Goal: Information Seeking & Learning: Compare options

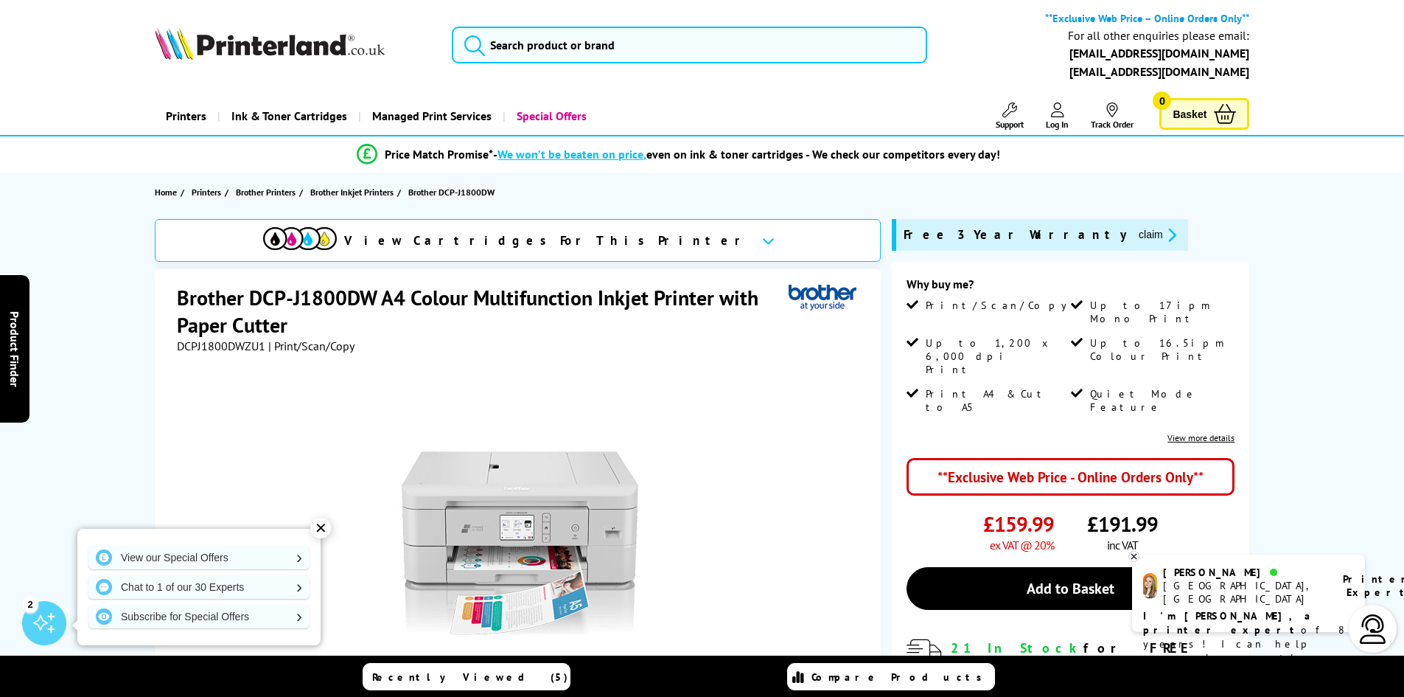
click at [226, 351] on span "DCPJ1800DWZU1" at bounding box center [221, 345] width 88 height 15
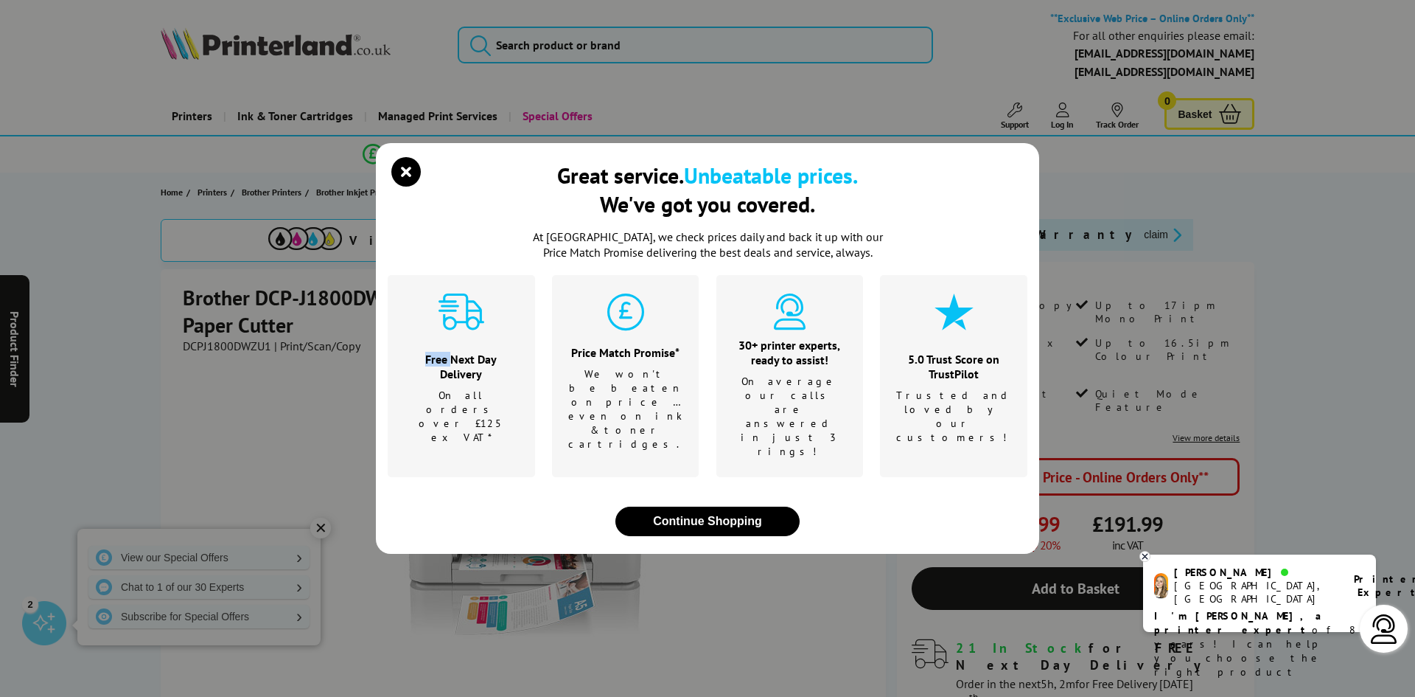
click at [226, 351] on div "Great service. Unbeatable prices. We've got you covered. At [GEOGRAPHIC_DATA], …" at bounding box center [707, 348] width 1415 height 697
click at [406, 187] on icon "close modal" at bounding box center [405, 171] width 29 height 29
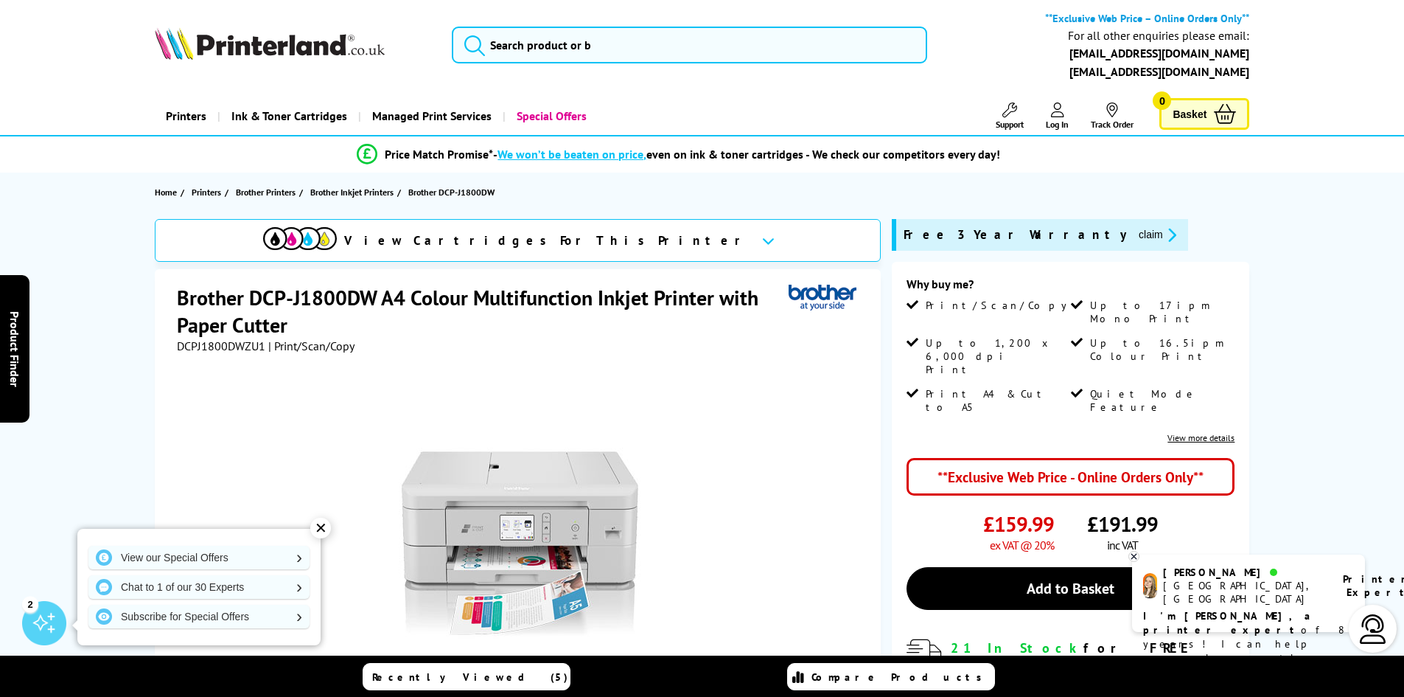
click at [222, 332] on h1 "Brother DCP-J1800DW A4 Colour Multifunction Inkjet Printer with Paper Cutter" at bounding box center [483, 311] width 612 height 55
click at [220, 342] on span "DCPJ1800DWZU1" at bounding box center [221, 345] width 88 height 15
copy span "DCPJ1800DWZU1"
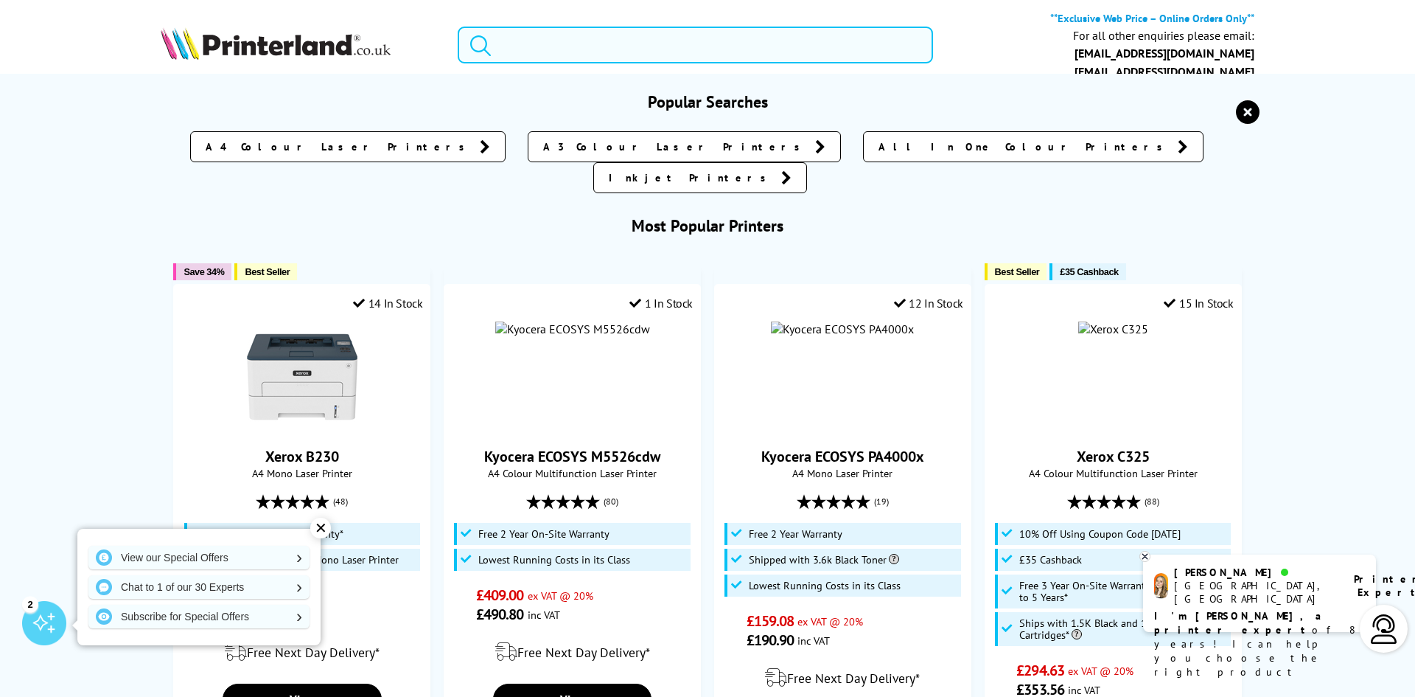
click at [700, 56] on input "search" at bounding box center [695, 45] width 475 height 37
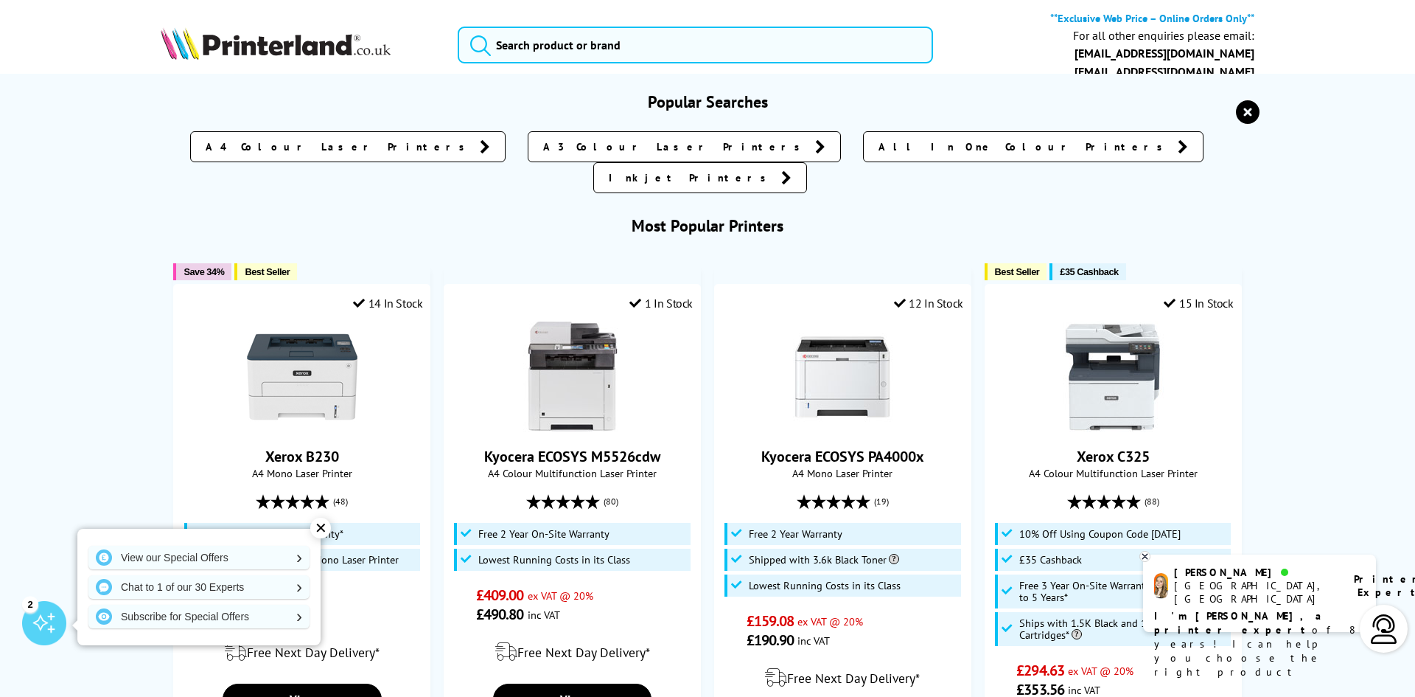
click at [1246, 120] on icon "reset" at bounding box center [1248, 112] width 24 height 24
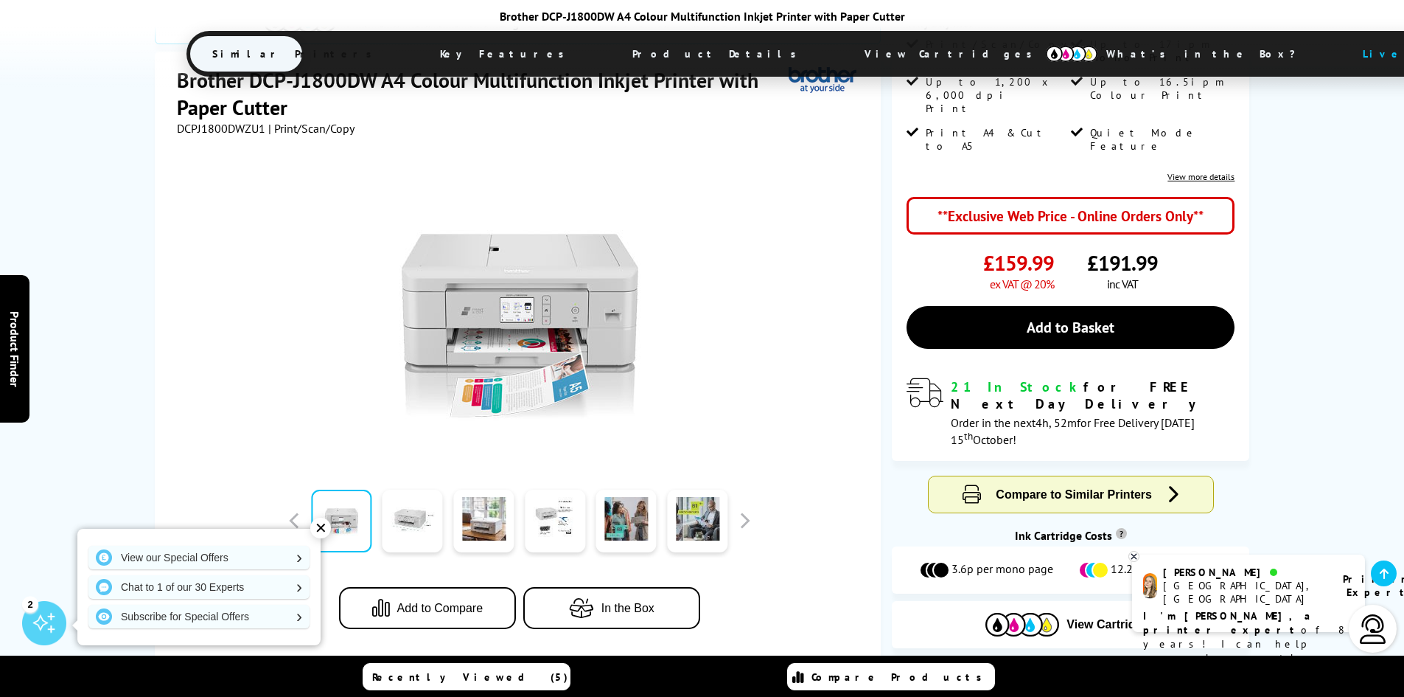
scroll to position [369, 0]
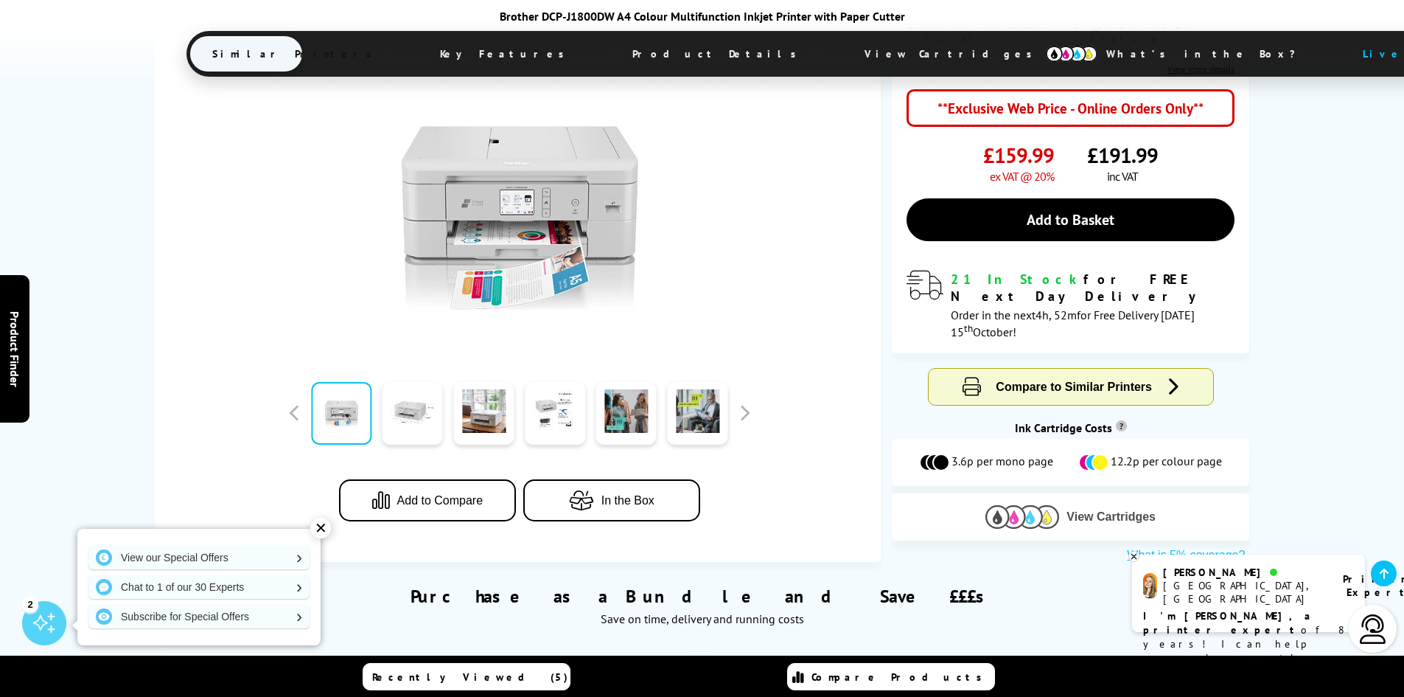
click at [1150, 504] on button "View Cartridges" at bounding box center [1070, 516] width 335 height 24
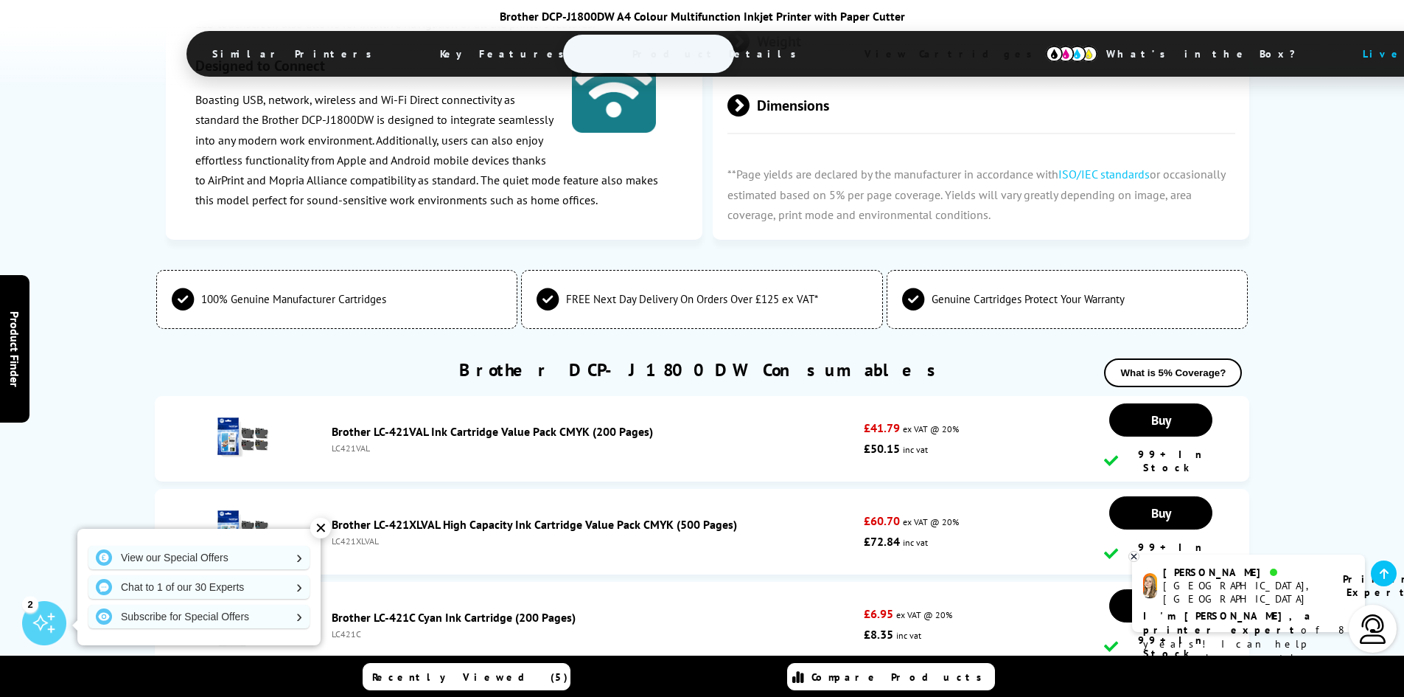
scroll to position [4025, 0]
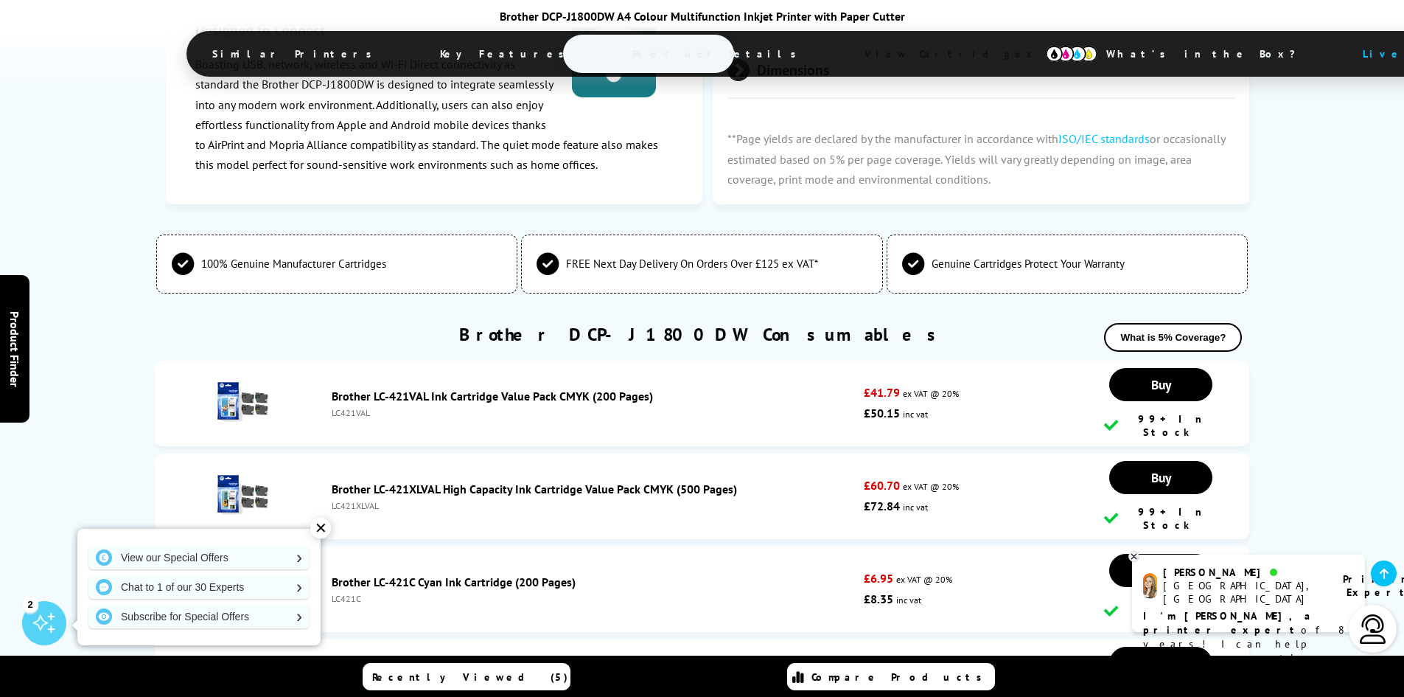
click at [323, 529] on div "✕" at bounding box center [320, 528] width 21 height 21
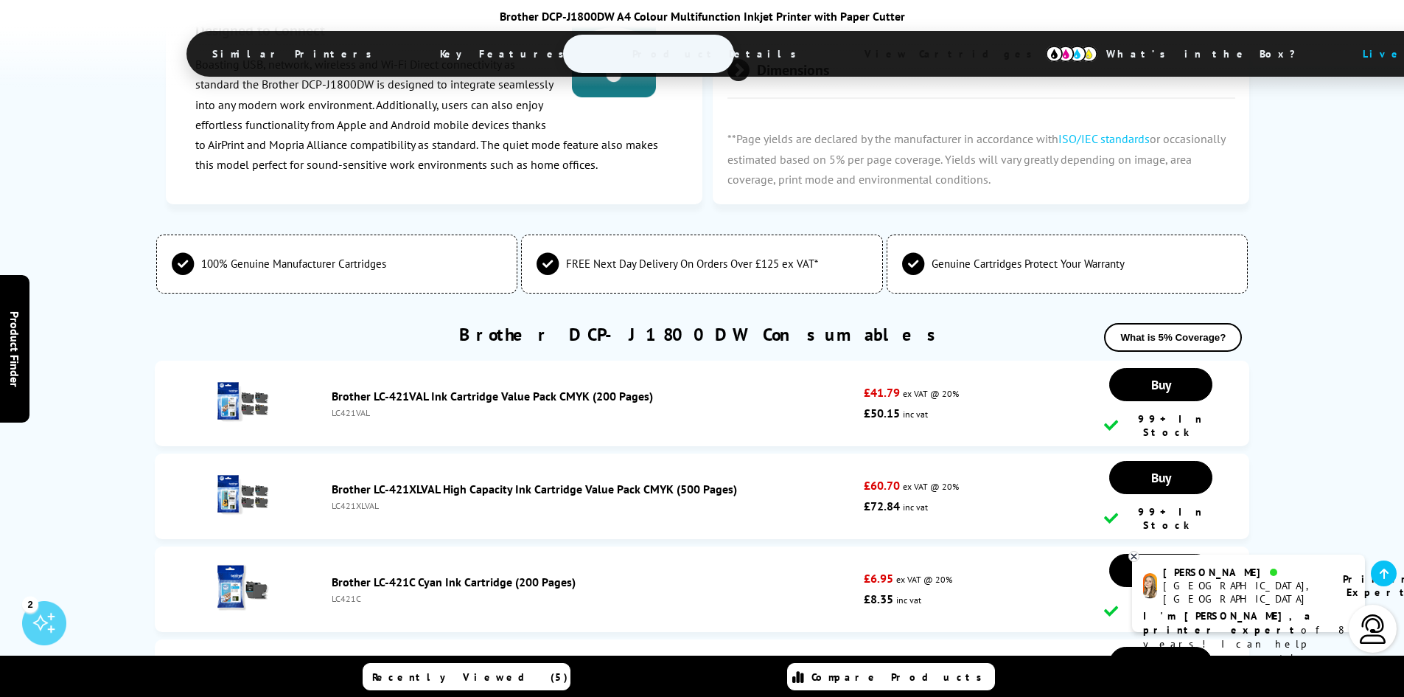
click at [358, 407] on div "LC421VAL" at bounding box center [595, 412] width 526 height 11
copy div "LC421VAL"
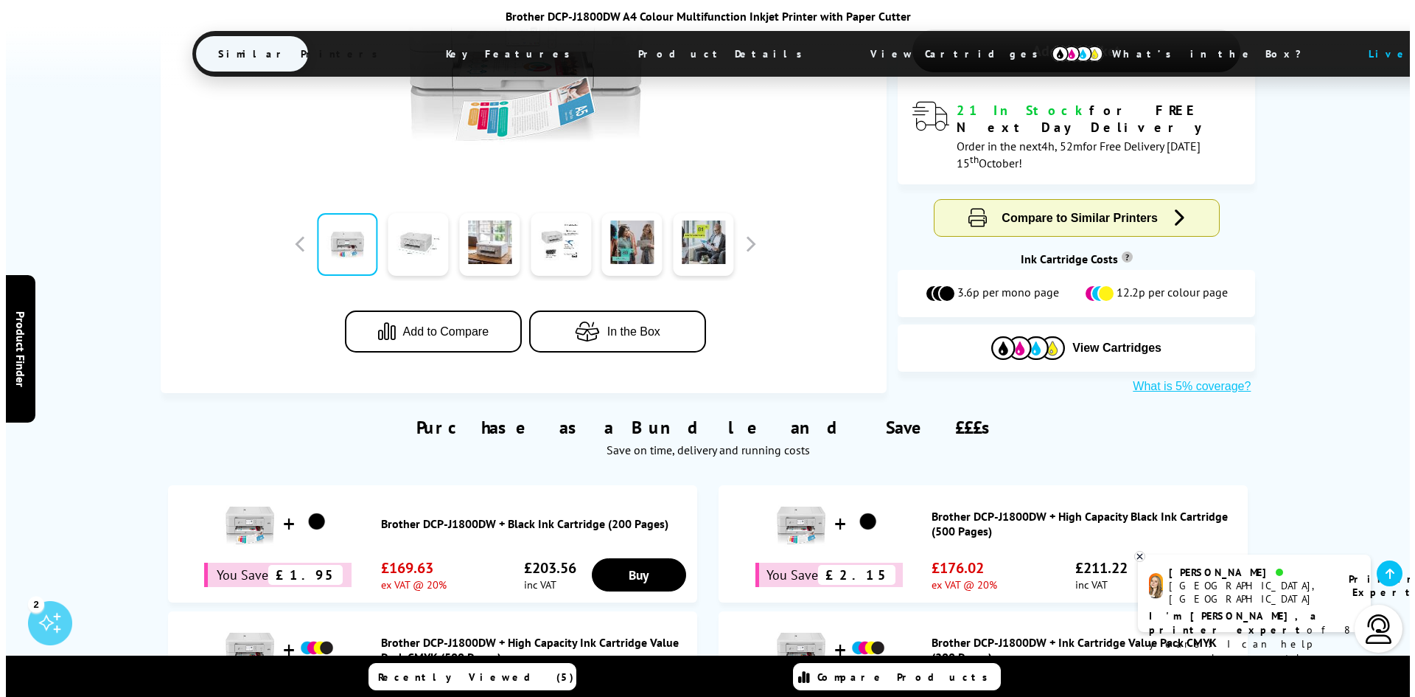
scroll to position [0, 0]
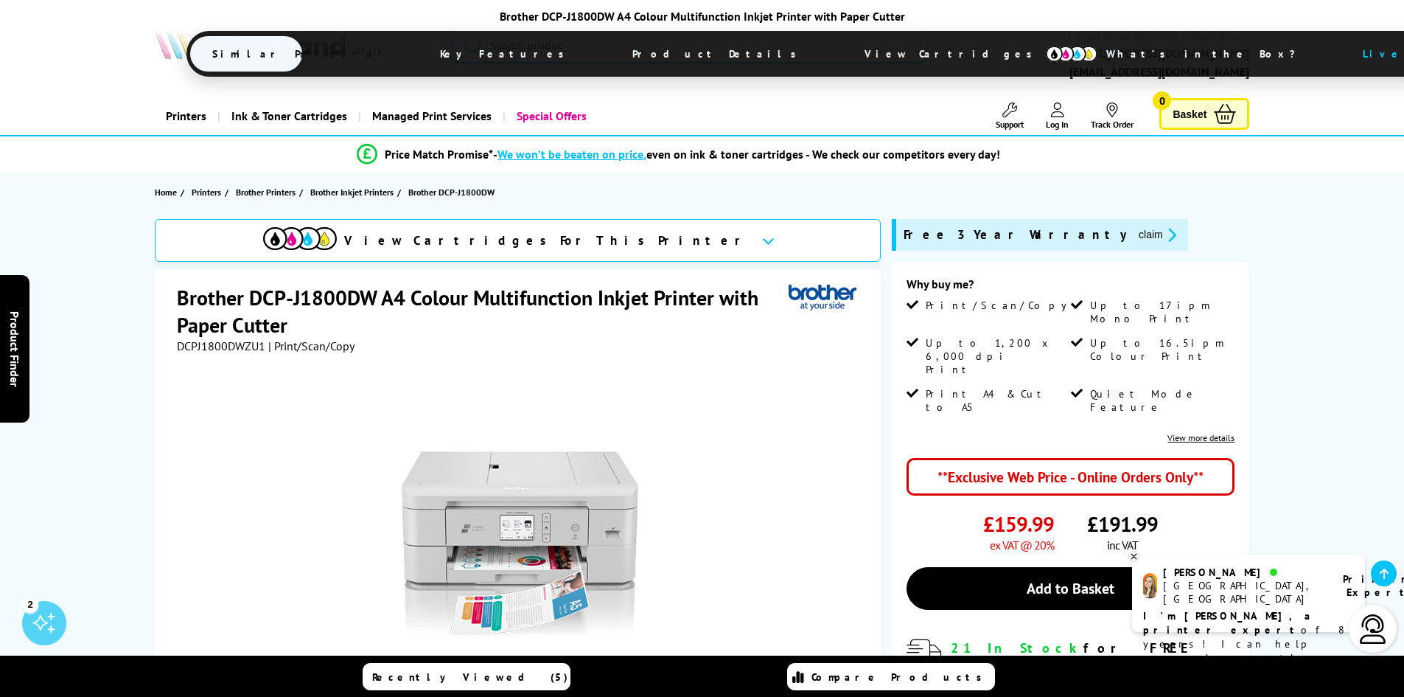
drag, startPoint x: 1307, startPoint y: 313, endPoint x: 1334, endPoint y: 30, distance: 283.7
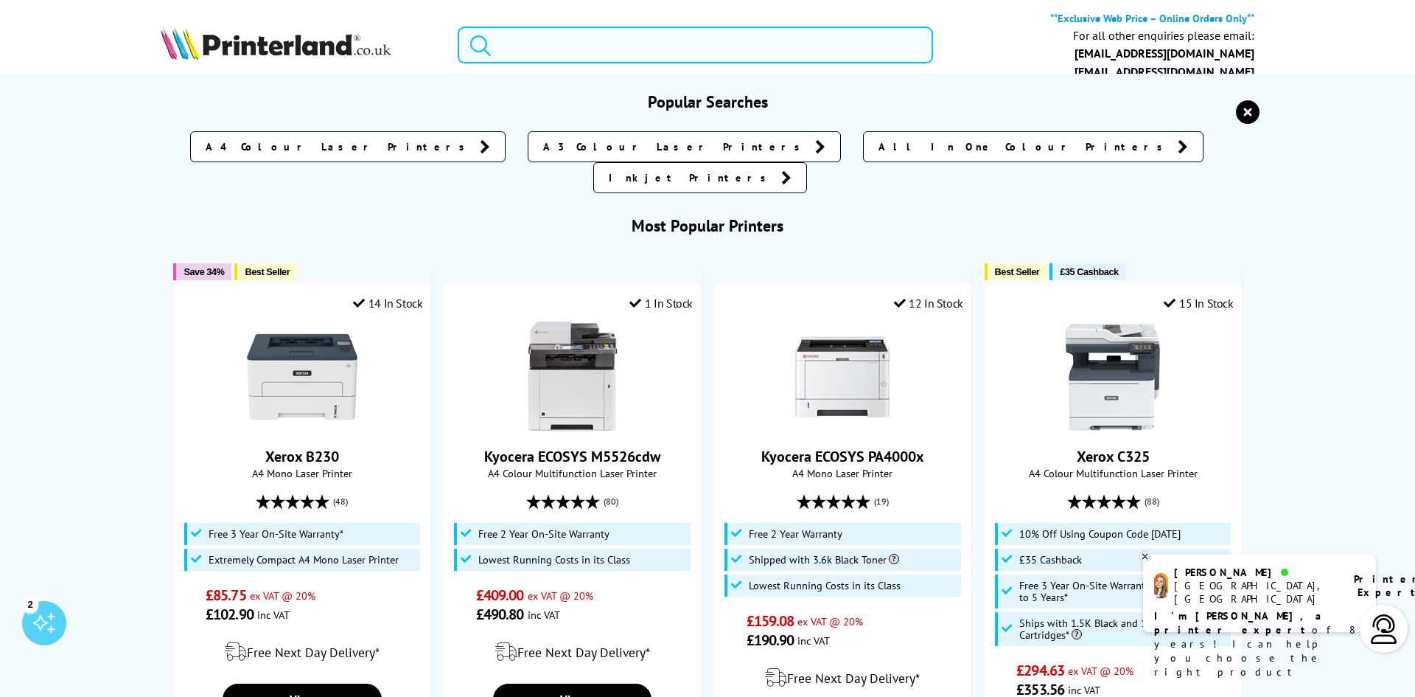
click at [593, 36] on input "search" at bounding box center [695, 45] width 475 height 37
paste input "HL-L3220CW"
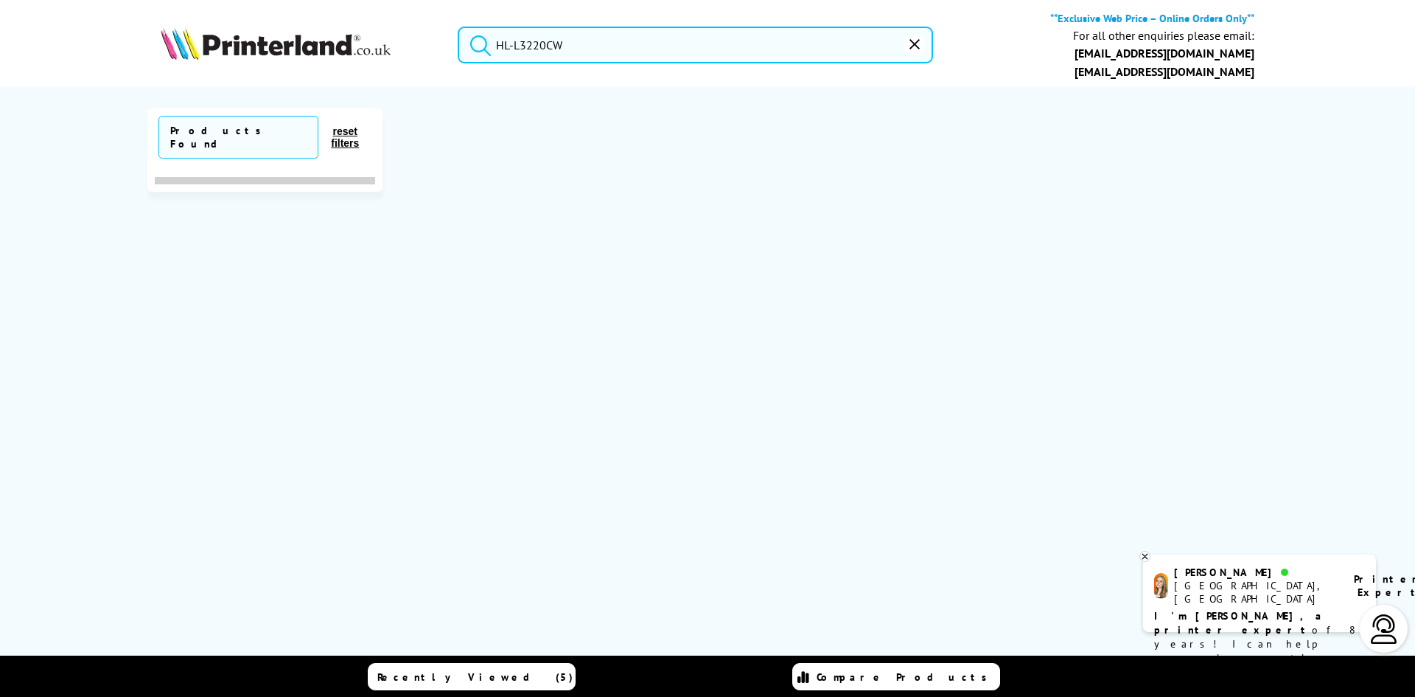
type input "HL-L3220CW"
click at [459, 27] on button "submit" at bounding box center [477, 43] width 37 height 32
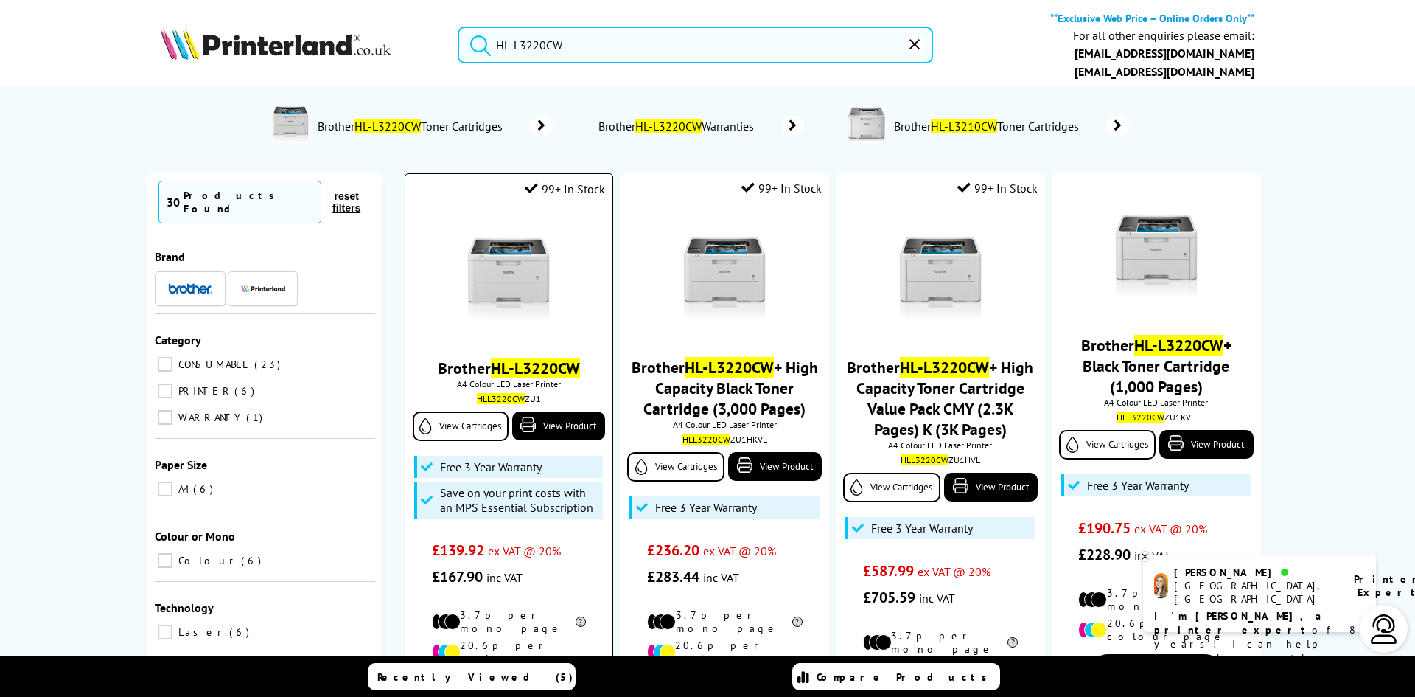
click at [506, 282] on img at bounding box center [508, 277] width 111 height 111
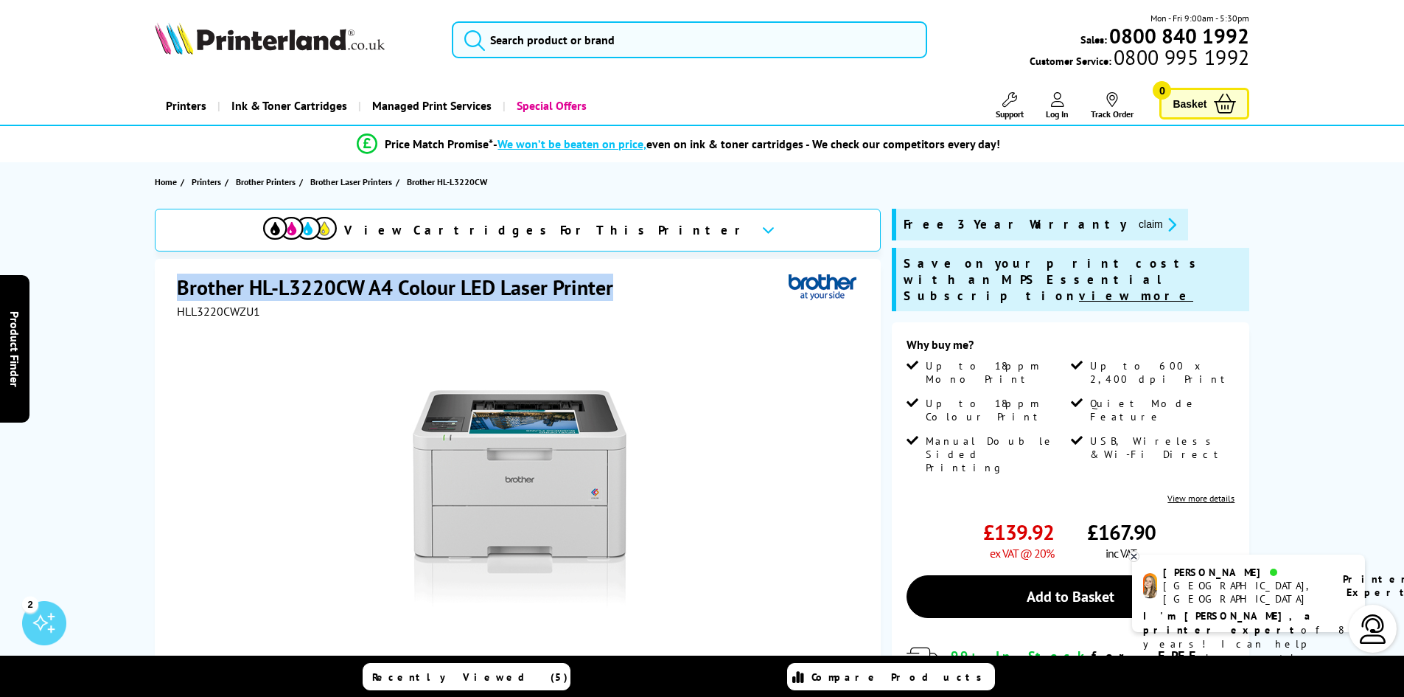
drag, startPoint x: 624, startPoint y: 293, endPoint x: 170, endPoint y: 272, distance: 453.9
click at [170, 272] on div "Brother HL-L3220CW A4 Colour LED Laser Printer HLL3220CWZU1 Watch video Add to …" at bounding box center [518, 576] width 726 height 635
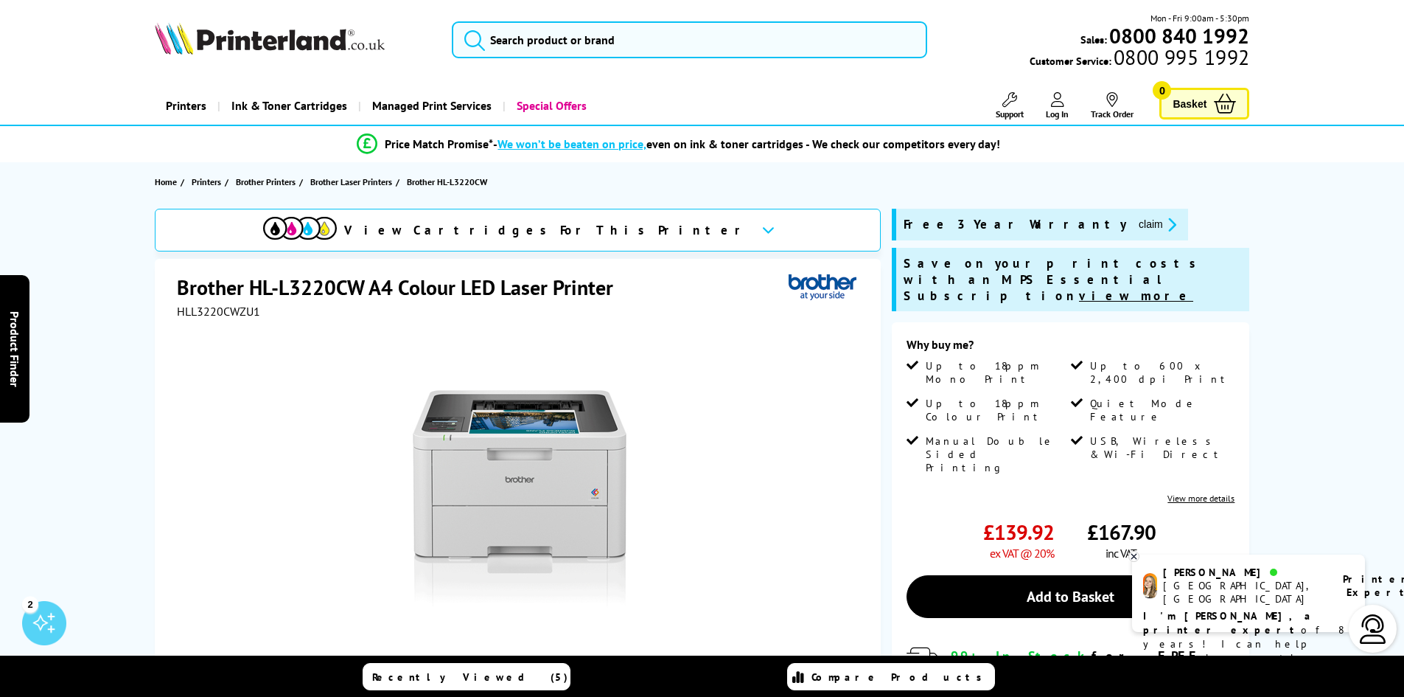
click at [216, 307] on span "HLL3220CWZU1" at bounding box center [218, 311] width 83 height 15
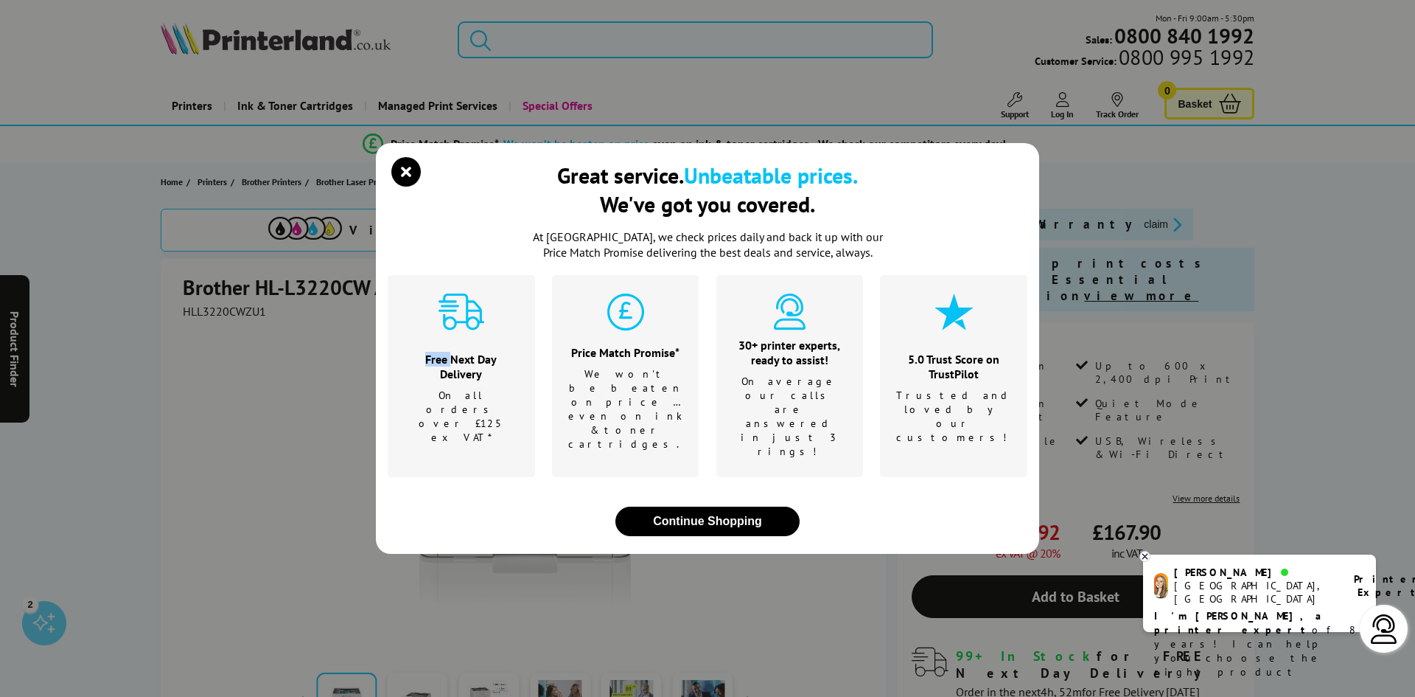
click at [216, 307] on div "Great service. Unbeatable prices. We've got you covered. At [GEOGRAPHIC_DATA], …" at bounding box center [707, 348] width 1415 height 697
copy div "Free"
click at [376, 193] on div "Great service. Unbeatable prices. We've got you covered. At [GEOGRAPHIC_DATA], …" at bounding box center [707, 348] width 663 height 411
click at [397, 187] on icon "close modal" at bounding box center [405, 171] width 29 height 29
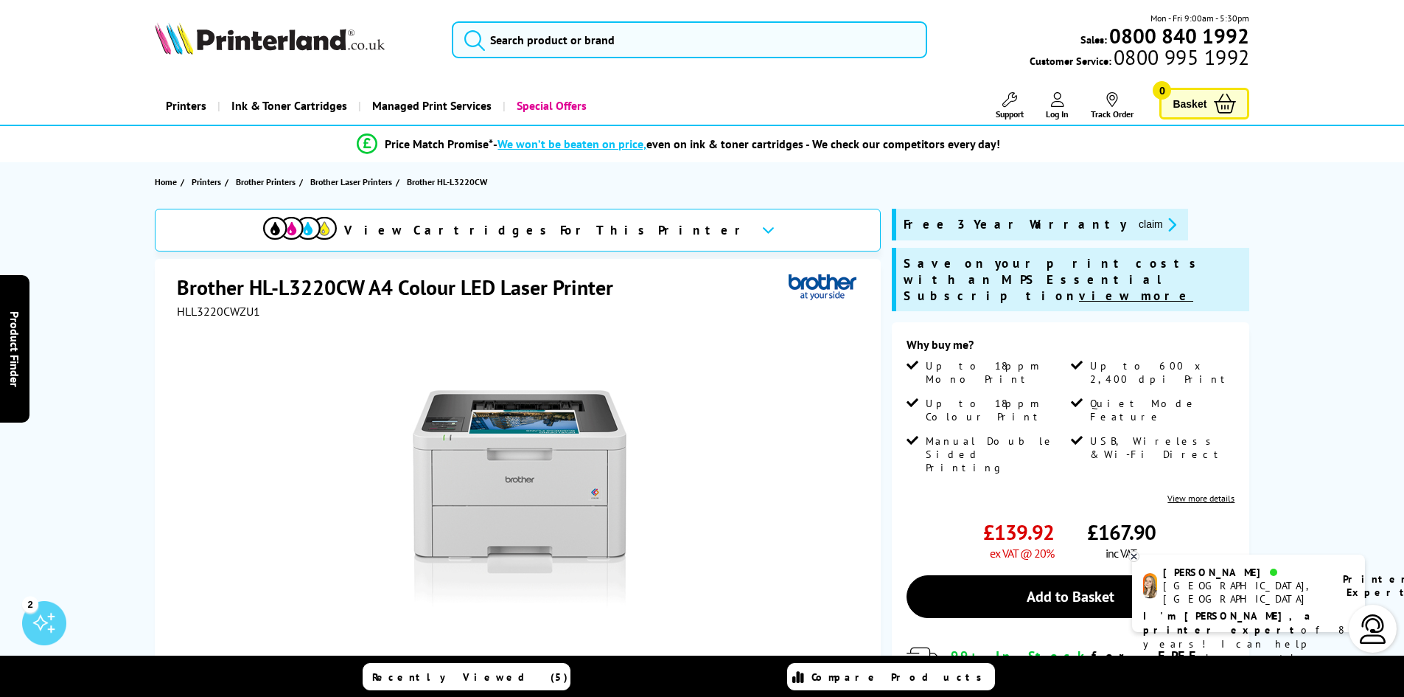
click at [214, 307] on span "HLL3220CWZU1" at bounding box center [218, 311] width 83 height 15
copy span "HLL3220CWZU1"
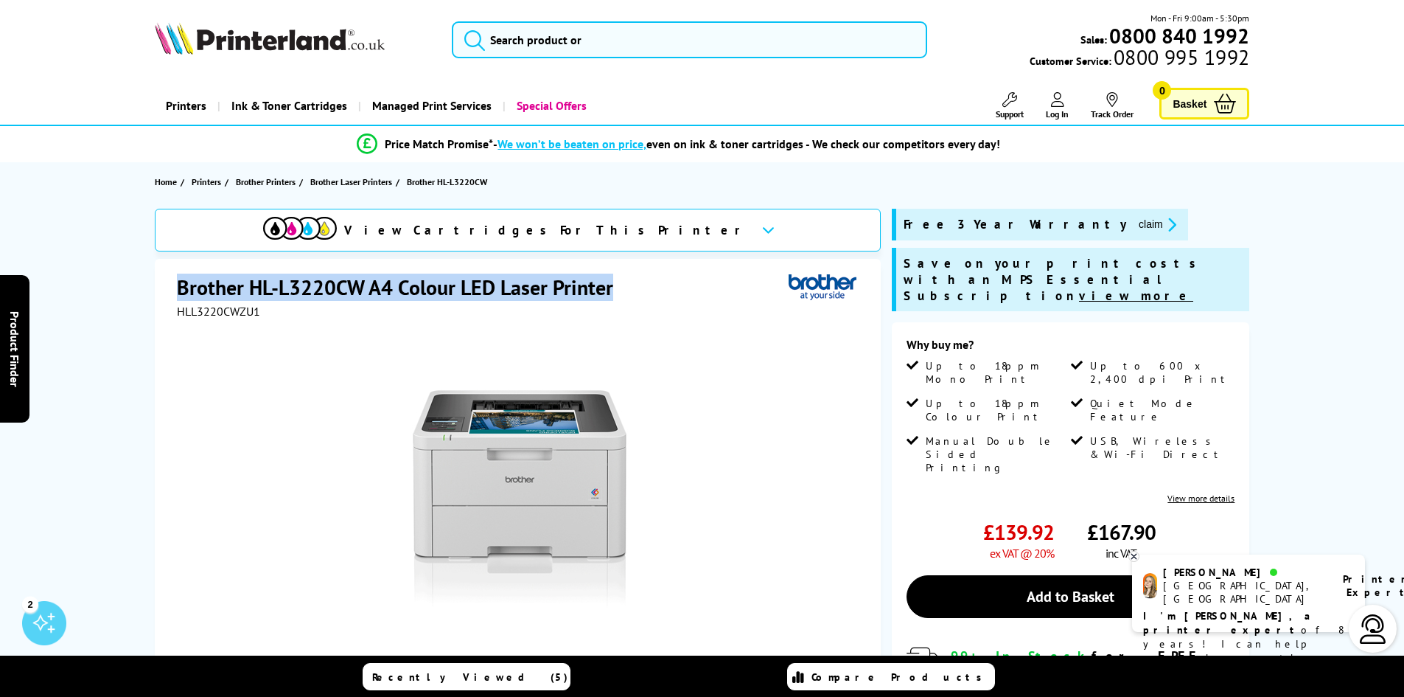
drag, startPoint x: 614, startPoint y: 294, endPoint x: 160, endPoint y: 270, distance: 454.8
click at [160, 270] on div "Brother HL-L3220CW A4 Colour LED Laser Printer HLL3220CWZU1 Watch video Add to …" at bounding box center [518, 576] width 726 height 635
copy h1 "Brother HL-L3220CW A4 Colour LED Laser Printer"
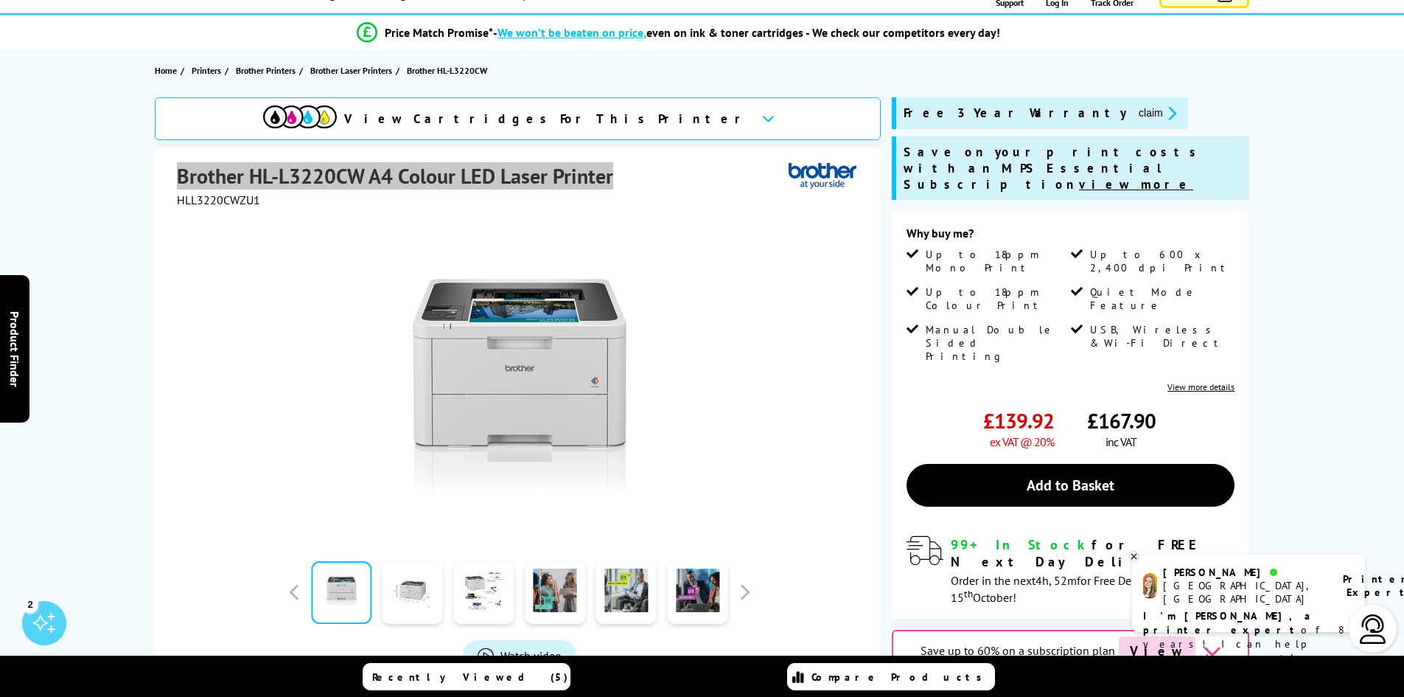
scroll to position [221, 0]
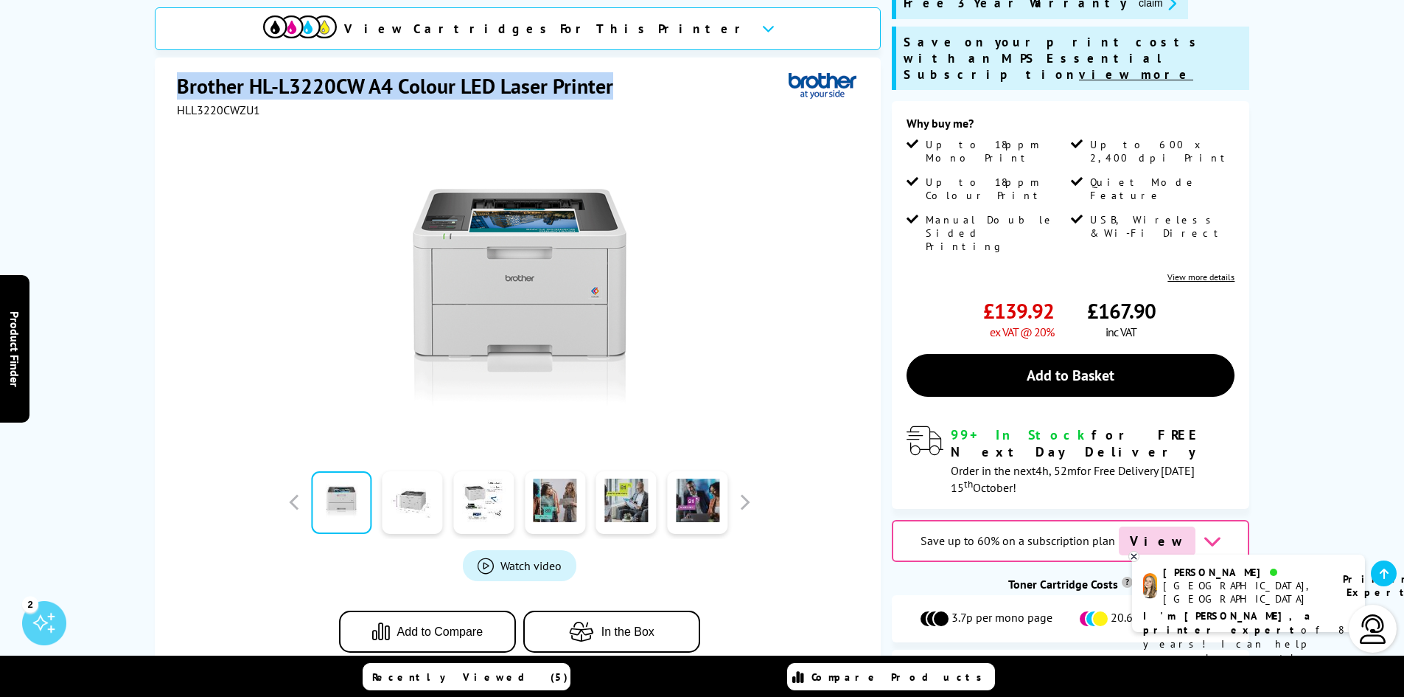
click at [1053, 661] on img at bounding box center [1023, 672] width 74 height 23
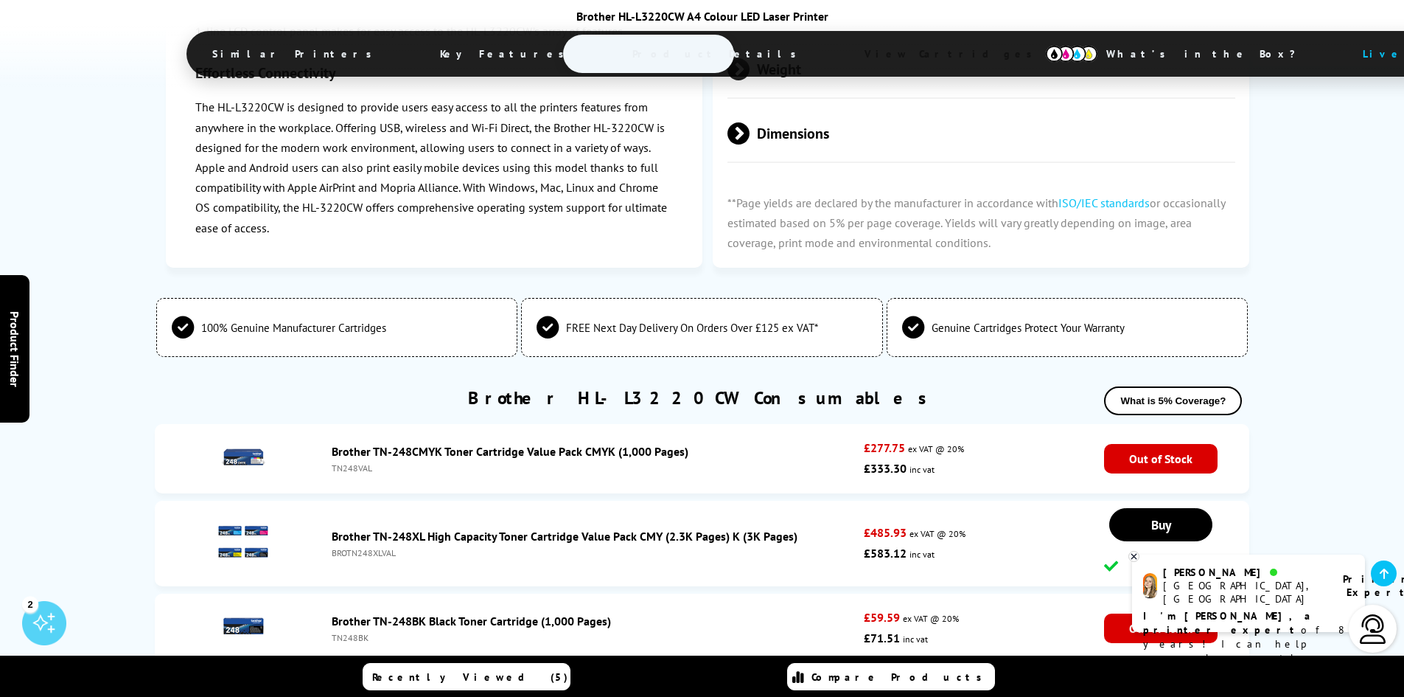
scroll to position [4709, 0]
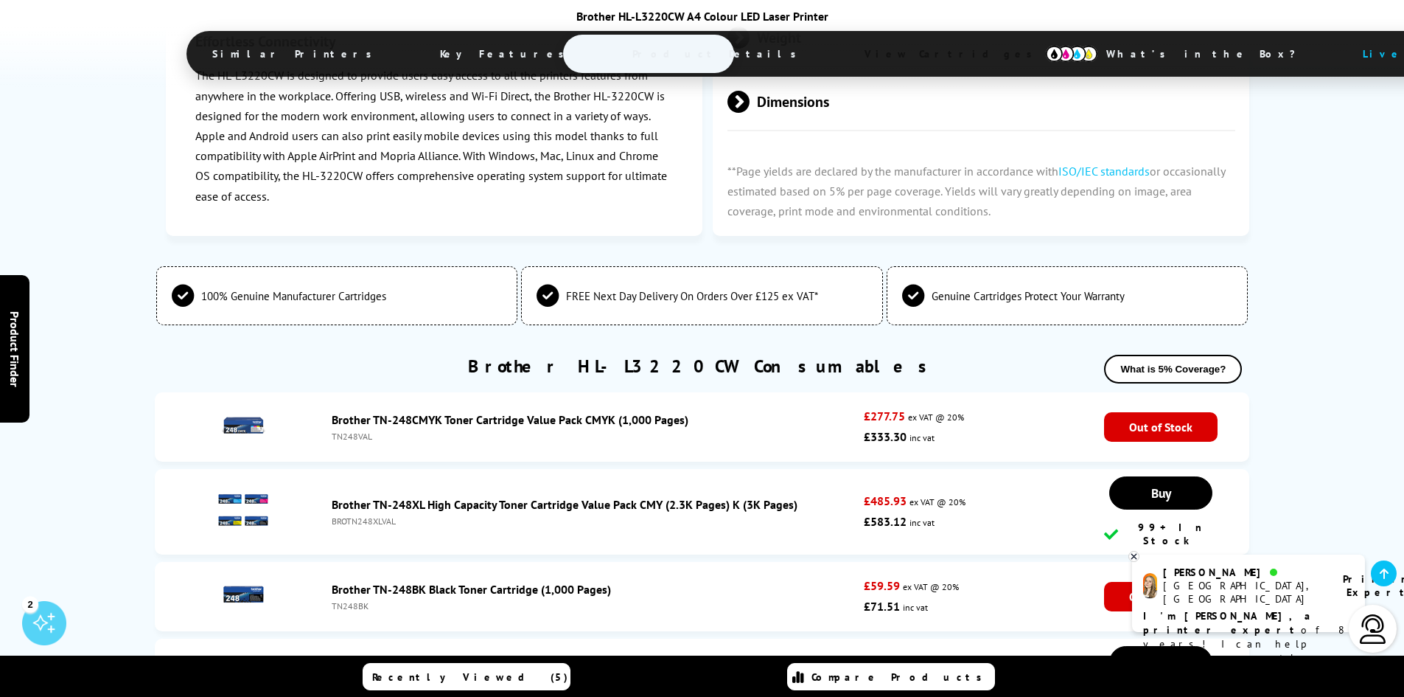
click at [349, 431] on div "TN248VAL" at bounding box center [595, 436] width 526 height 11
copy div "TN248VAL"
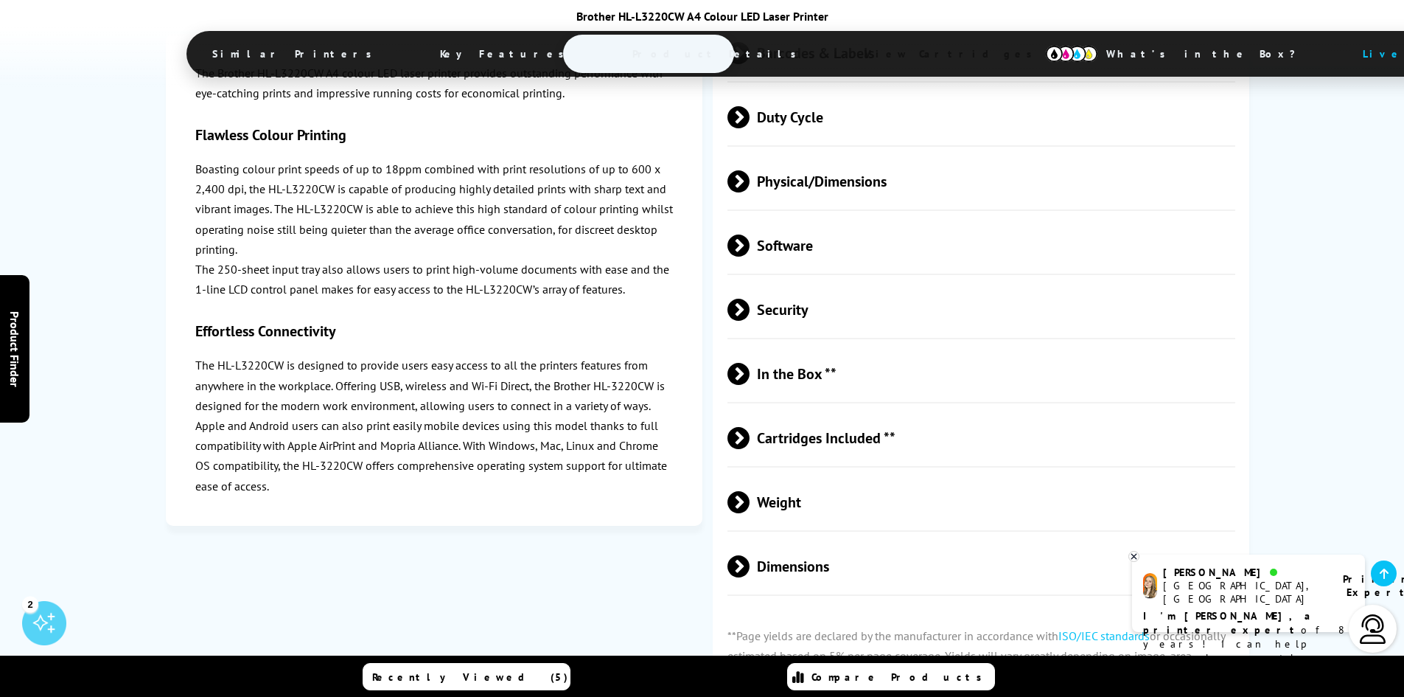
scroll to position [3601, 0]
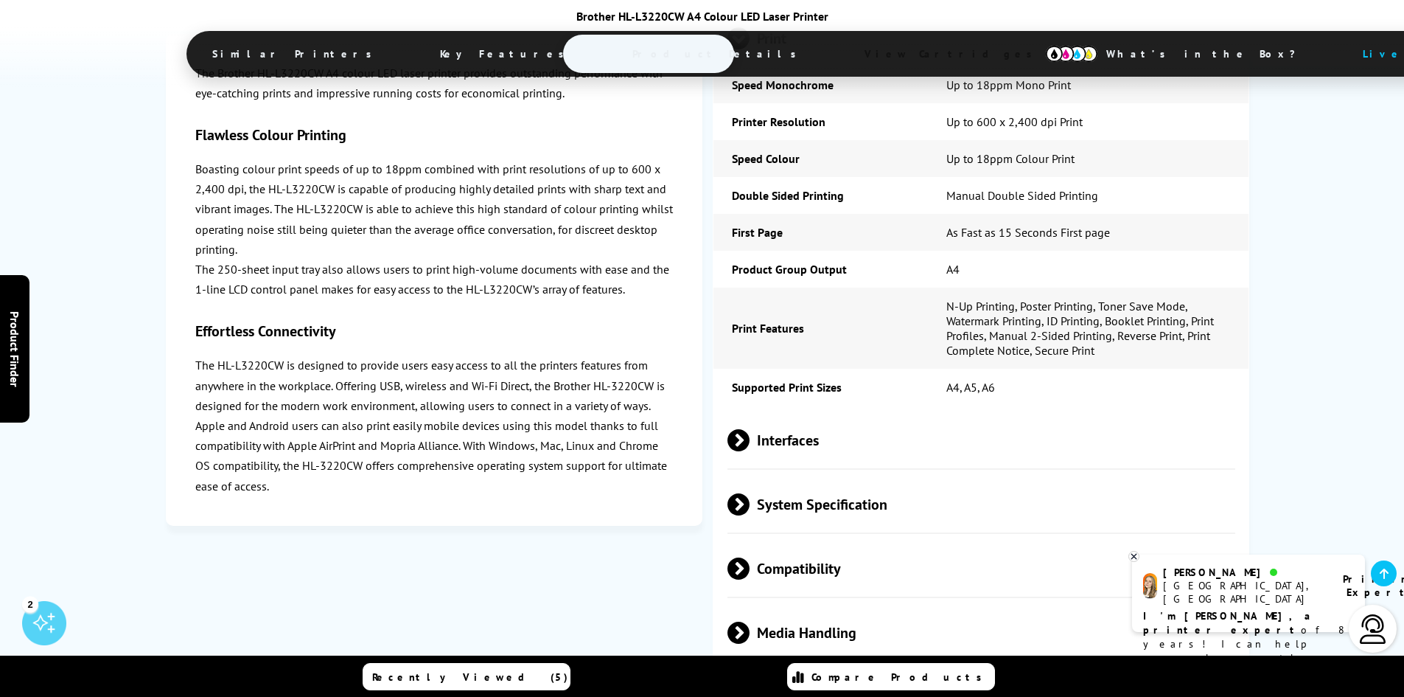
drag, startPoint x: 1345, startPoint y: 465, endPoint x: 1303, endPoint y: 266, distance: 203.4
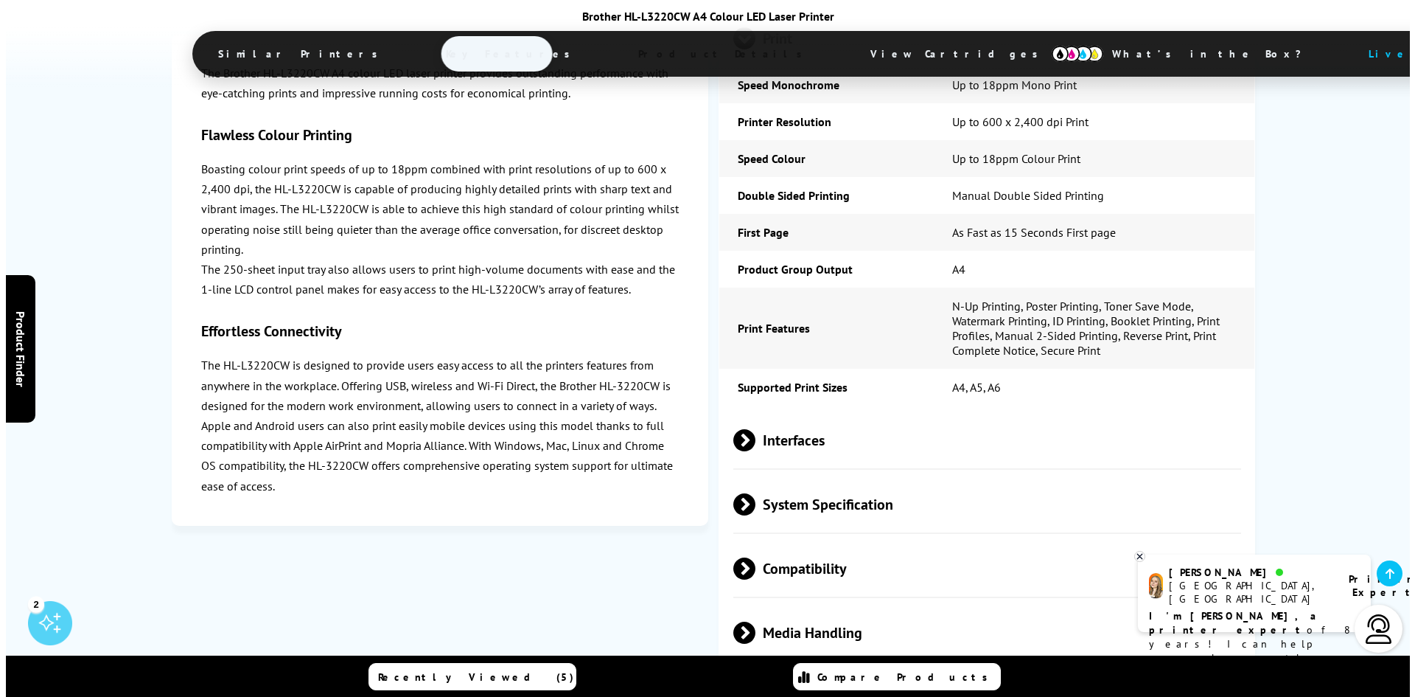
scroll to position [0, 0]
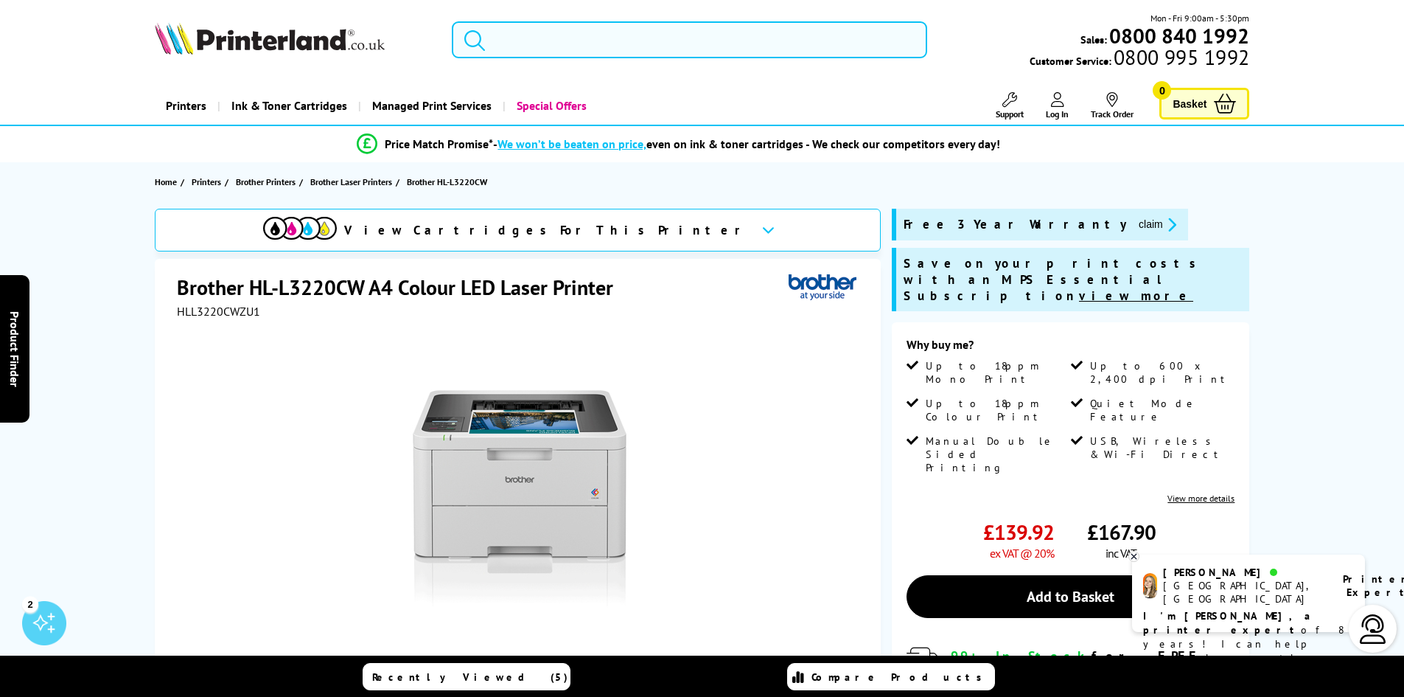
click at [623, 39] on input "search" at bounding box center [689, 39] width 475 height 37
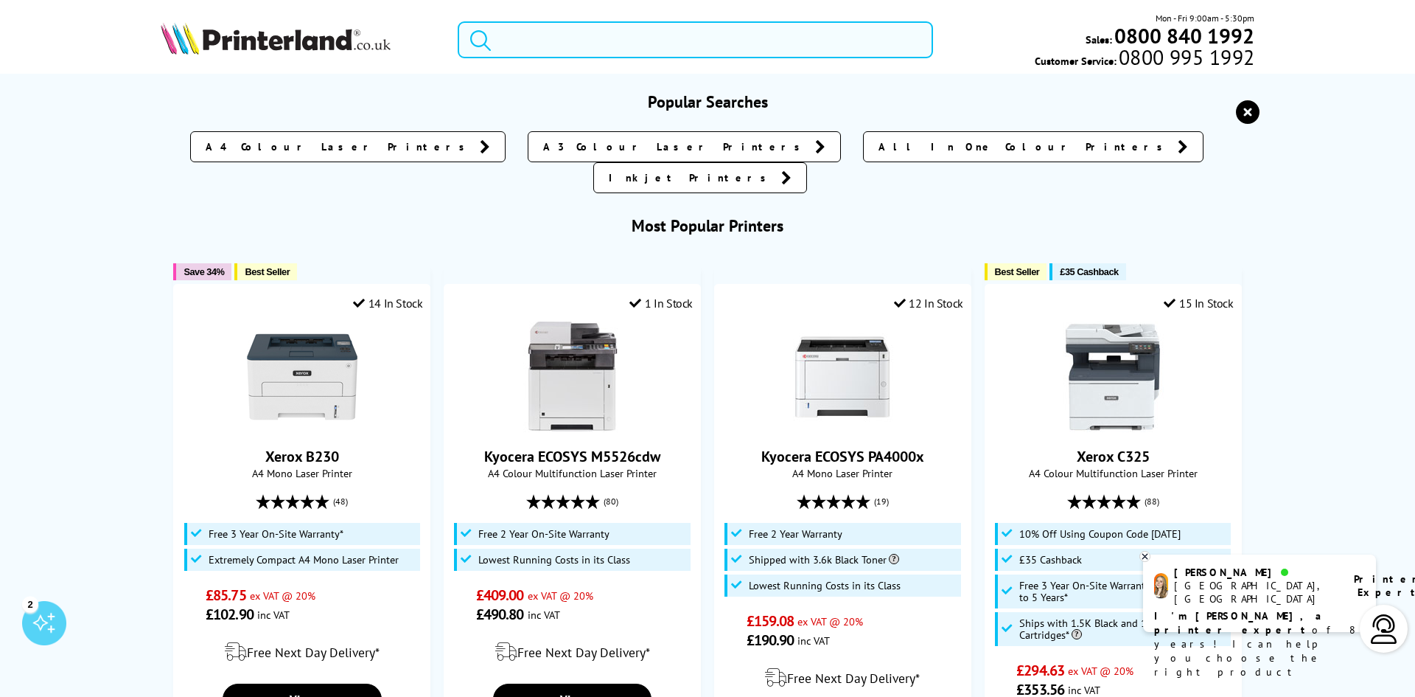
paste input "HL-L2400DW"
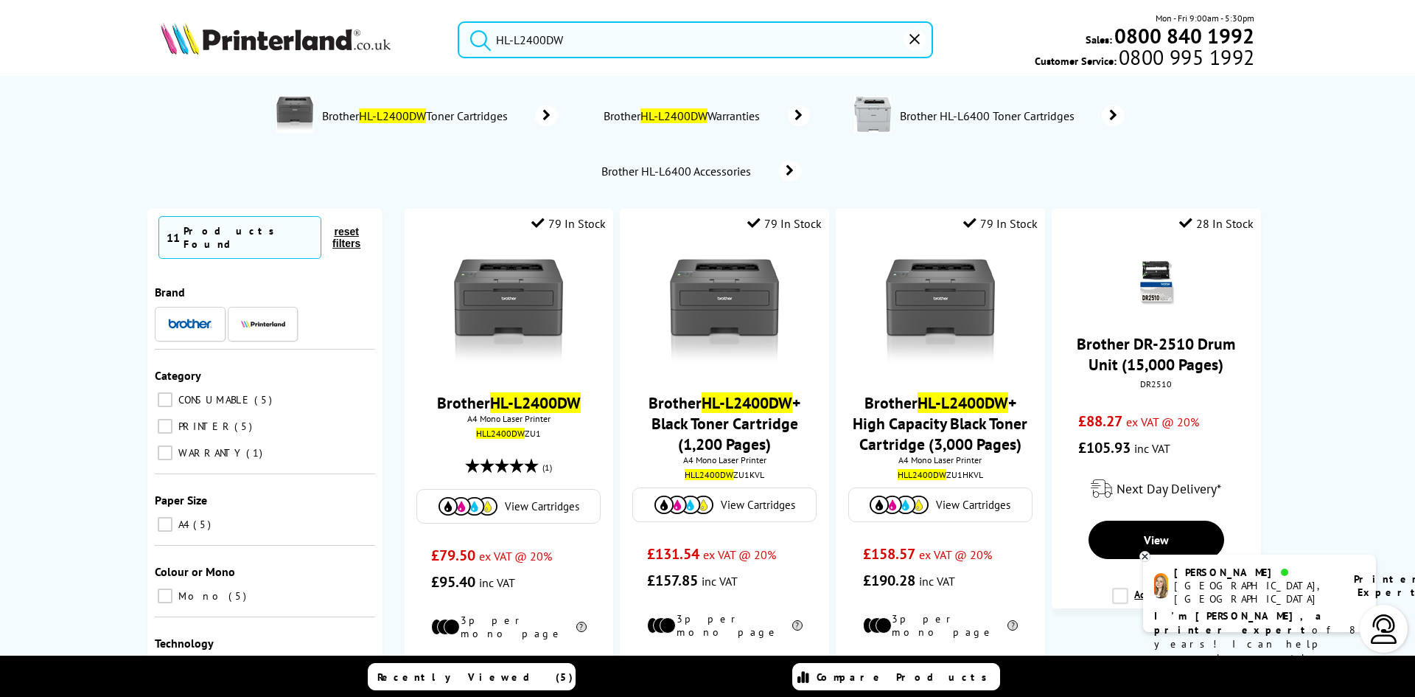
type input "HL-L2400DW"
click at [459, 21] on button "submit" at bounding box center [477, 37] width 37 height 32
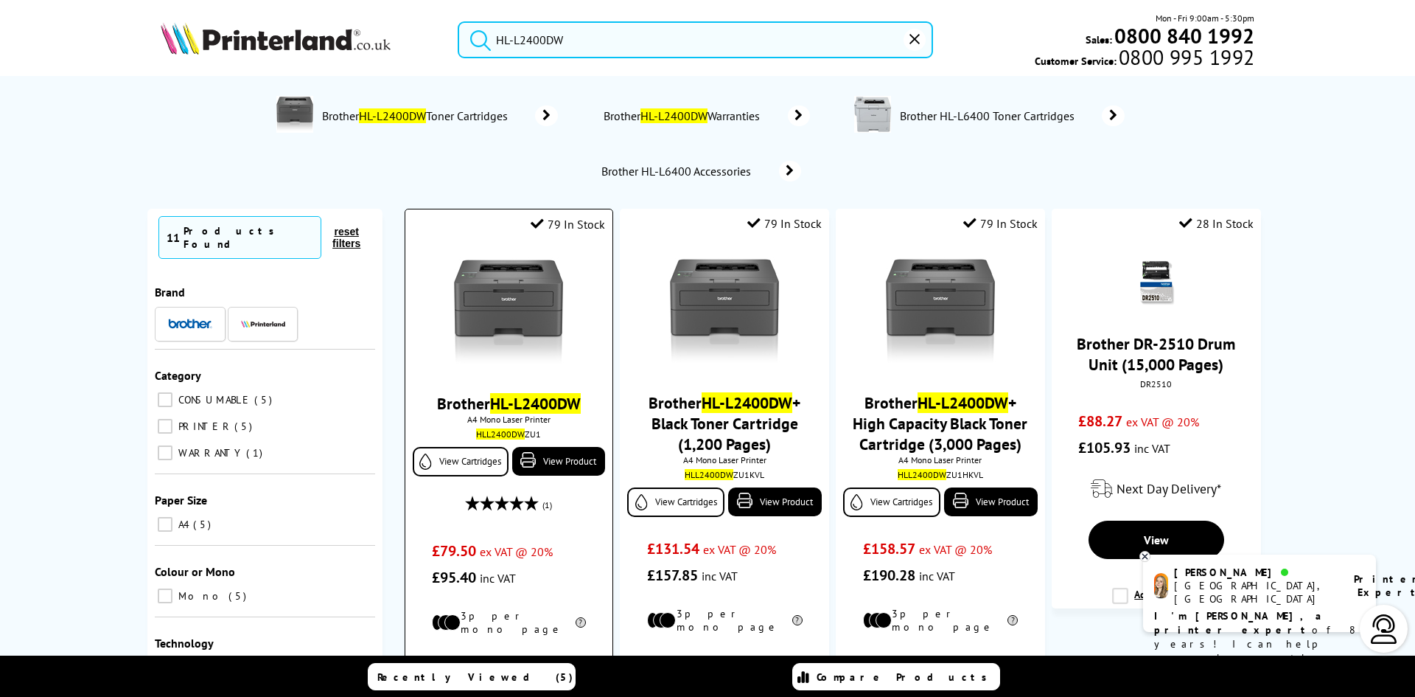
click at [532, 324] on img at bounding box center [508, 312] width 111 height 111
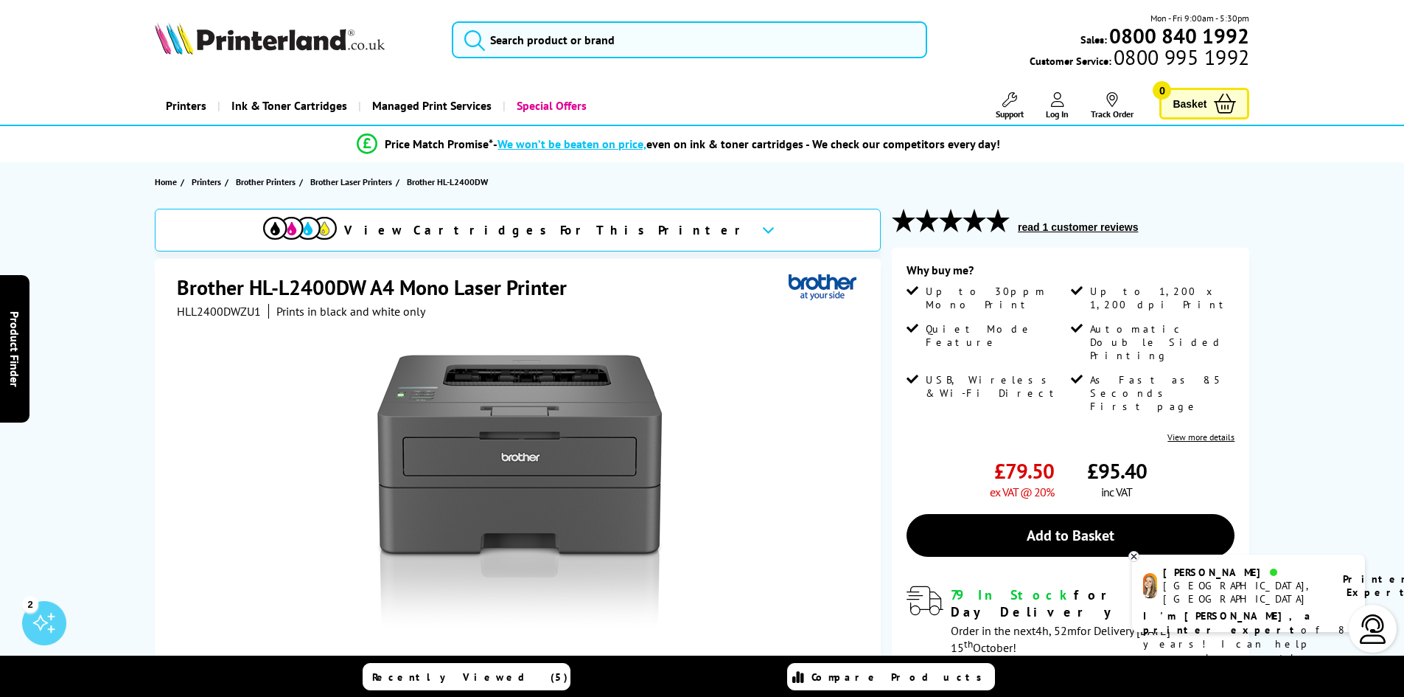
click at [188, 313] on span "HLL2400DWZU1" at bounding box center [219, 311] width 84 height 15
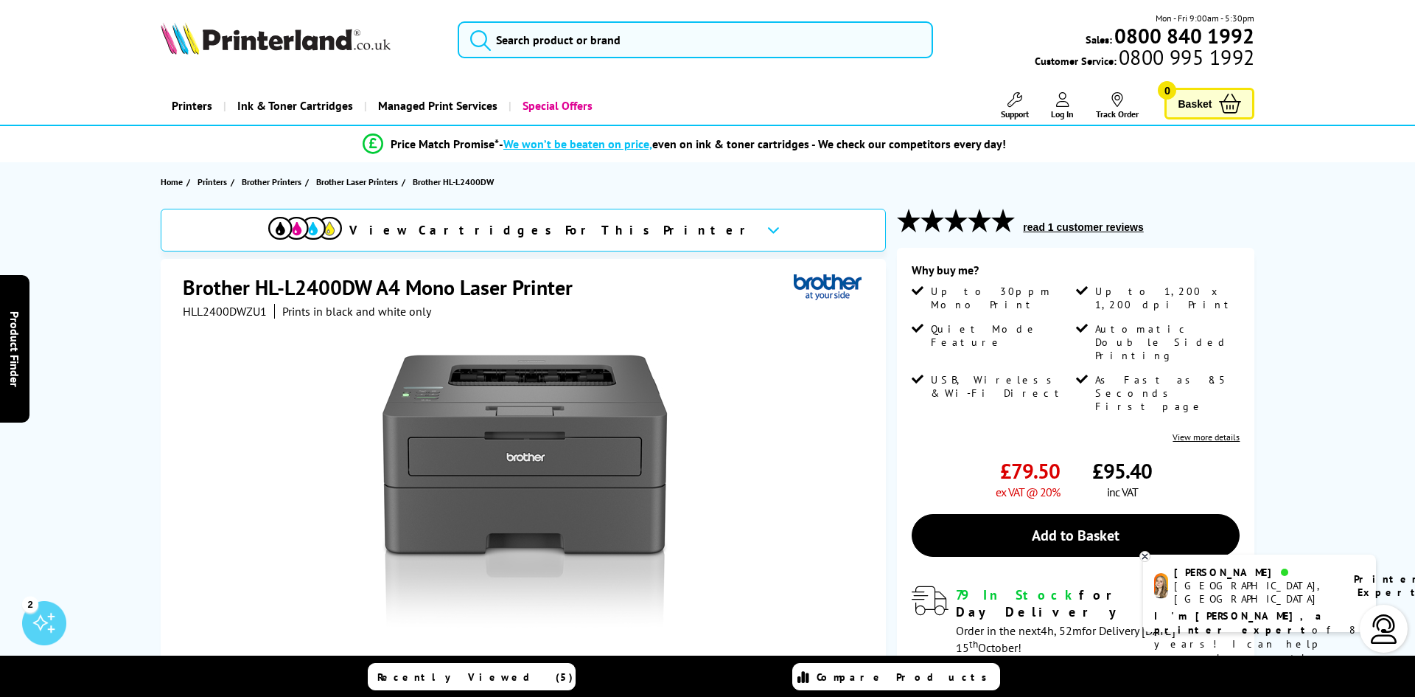
click at [0, 0] on div "Great service. Unbeatable prices. We've got you covered. At [GEOGRAPHIC_DATA], …" at bounding box center [0, 0] width 0 height 0
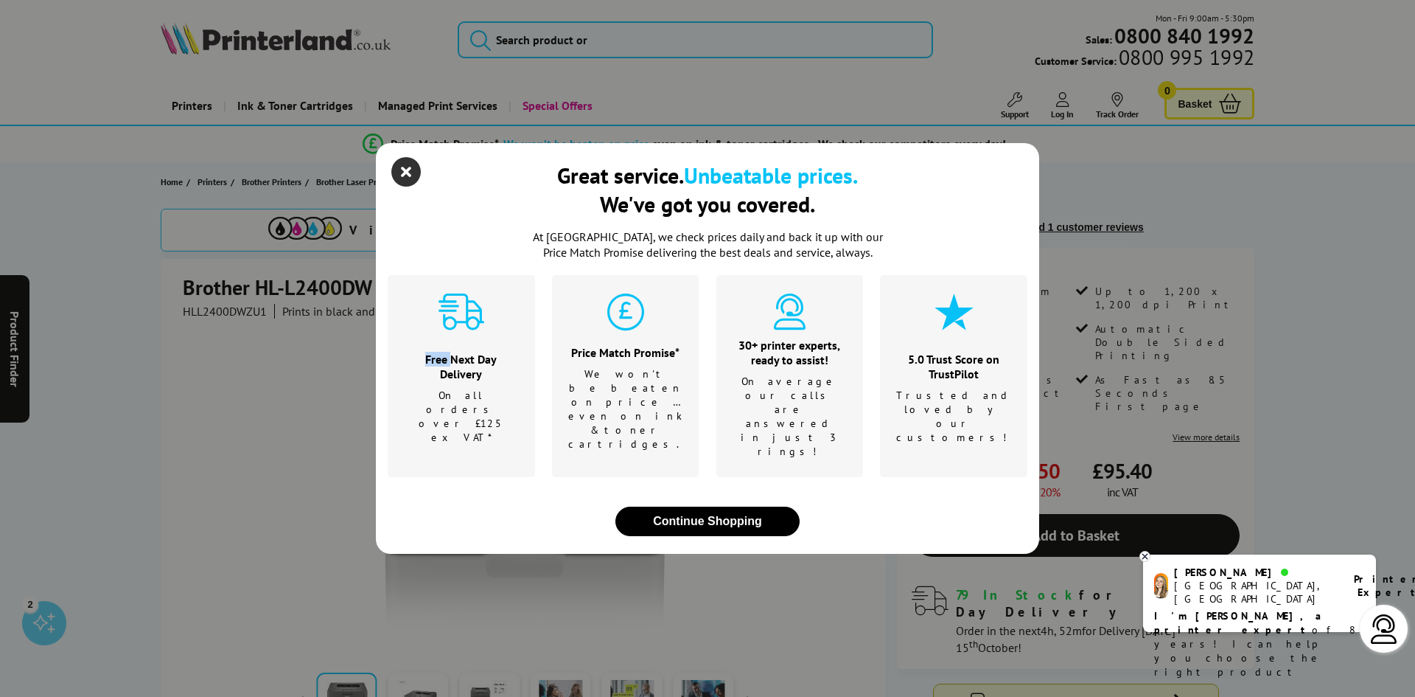
click at [396, 187] on icon "close modal" at bounding box center [405, 171] width 29 height 29
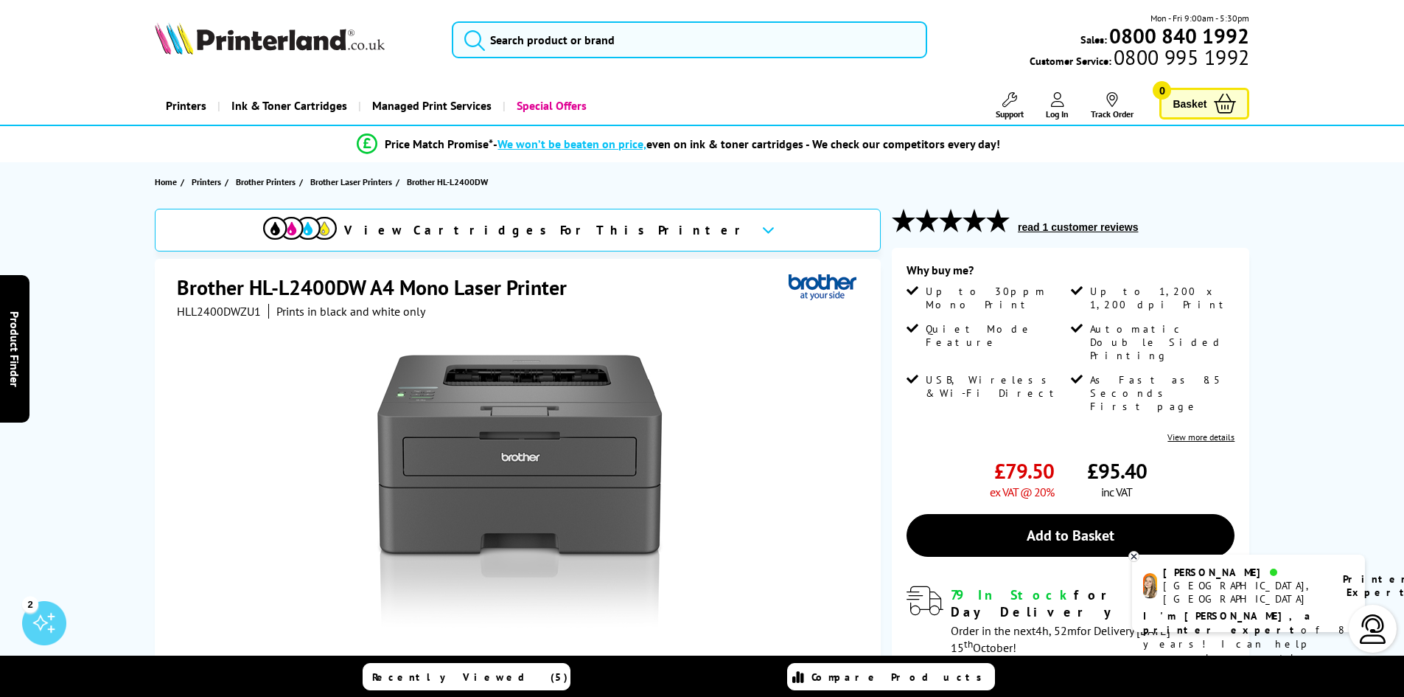
click at [234, 306] on span "HLL2400DWZU1" at bounding box center [219, 311] width 84 height 15
copy span "HLL2400DWZU1"
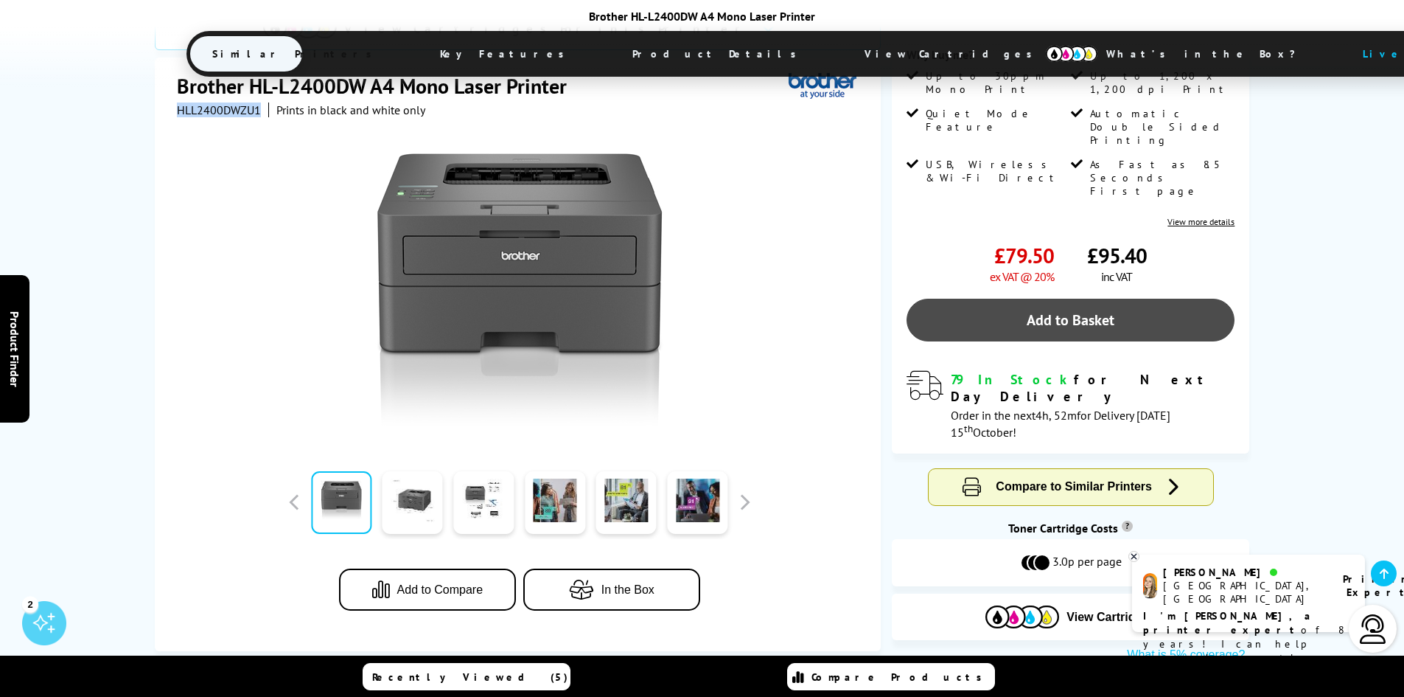
scroll to position [369, 0]
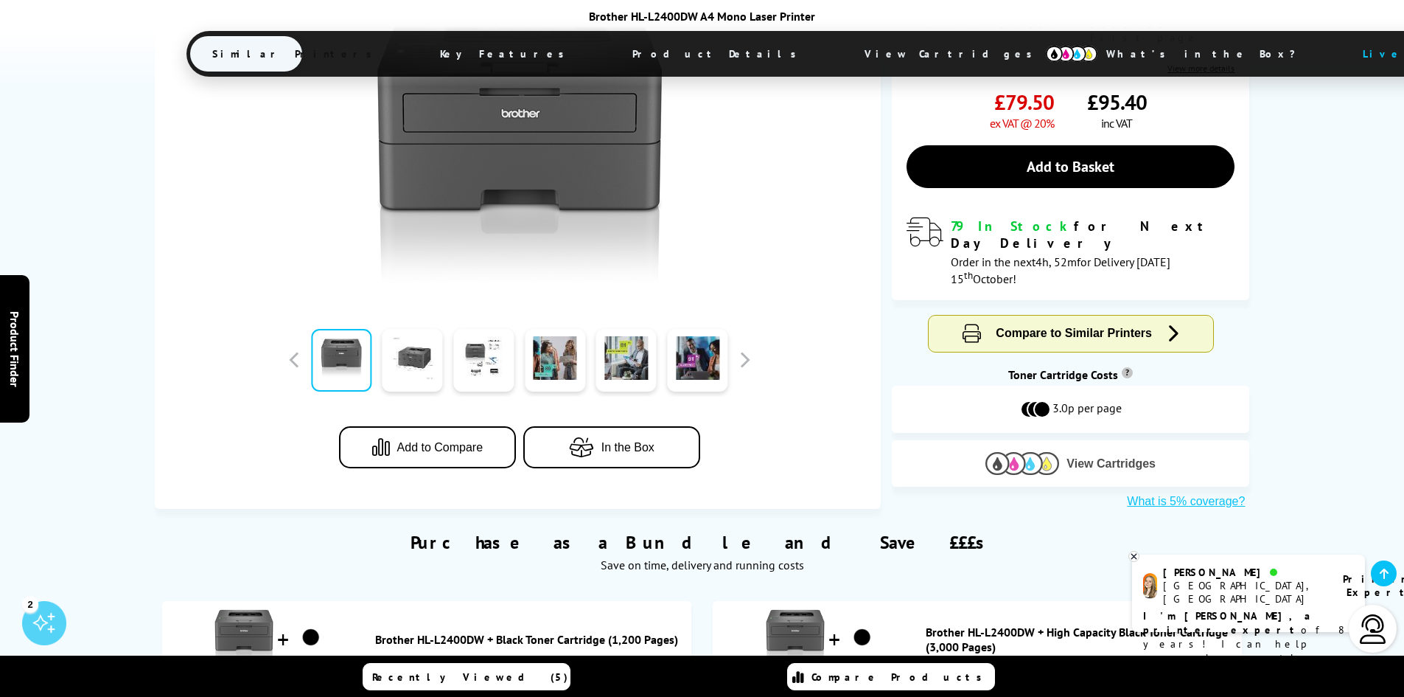
click at [1053, 452] on img at bounding box center [1023, 463] width 74 height 23
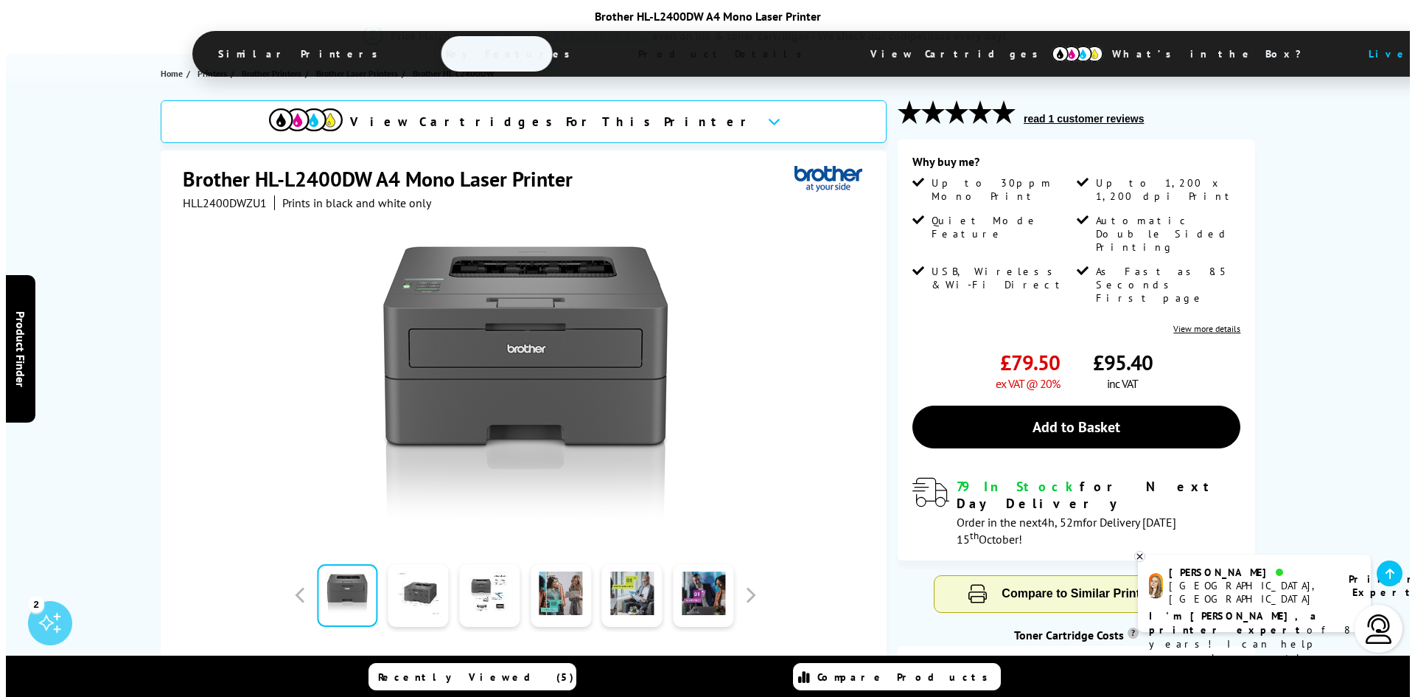
scroll to position [0, 0]
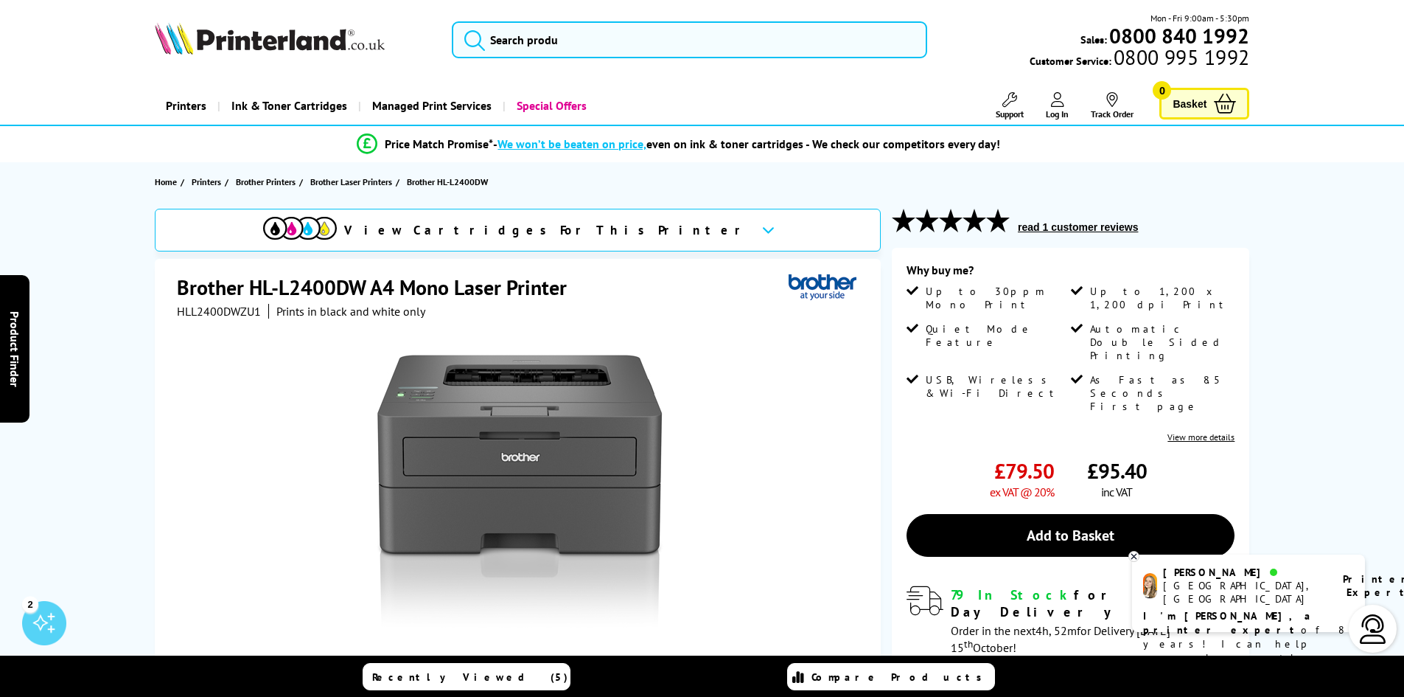
drag, startPoint x: 721, startPoint y: 334, endPoint x: 722, endPoint y: -64, distance: 398.1
click at [593, 46] on input "search" at bounding box center [689, 39] width 475 height 37
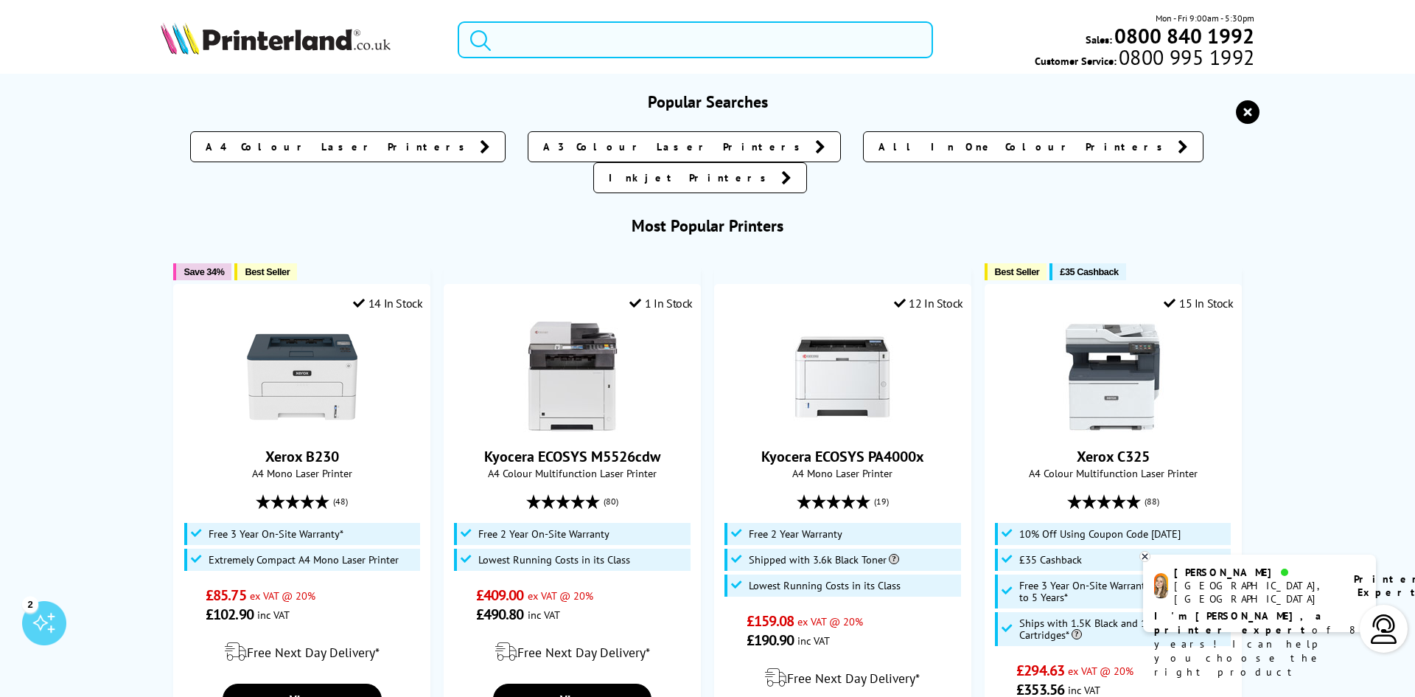
paste input "HLL2400DWZU1"
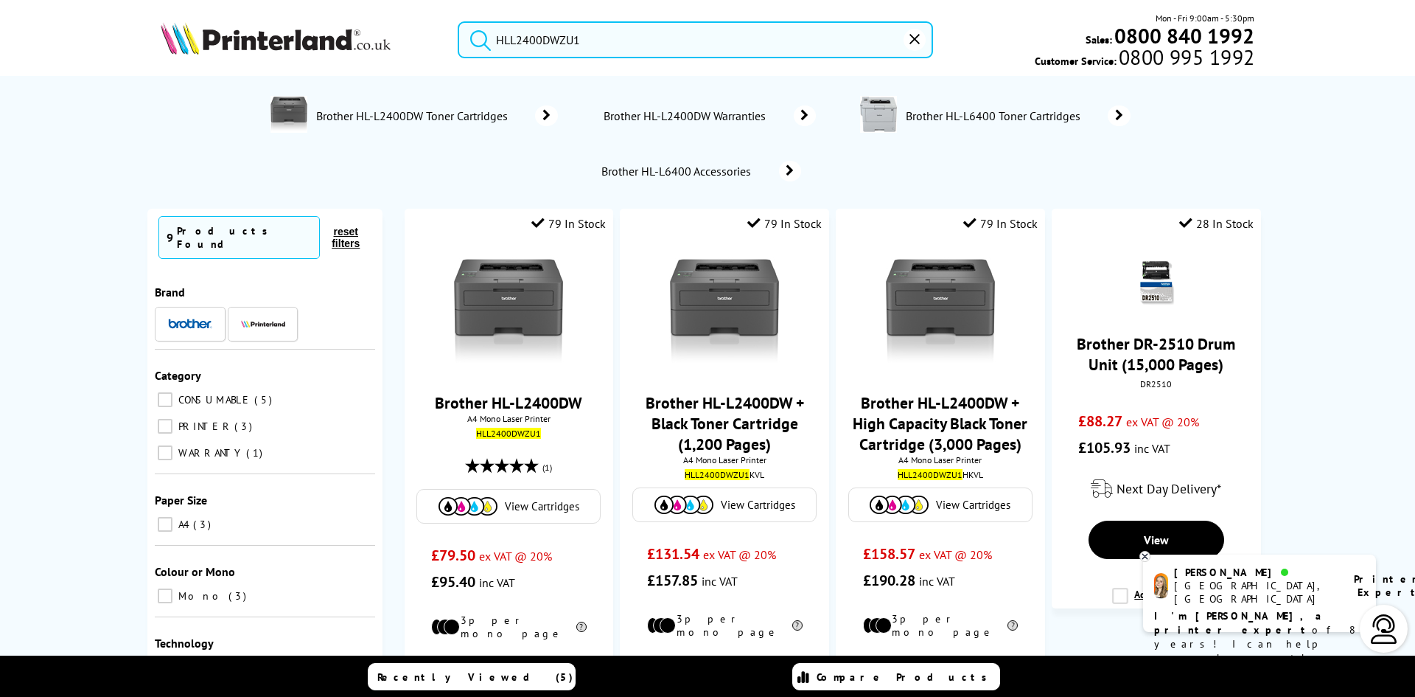
type input "HLL2400DWZU1"
click at [459, 21] on button "submit" at bounding box center [477, 37] width 37 height 32
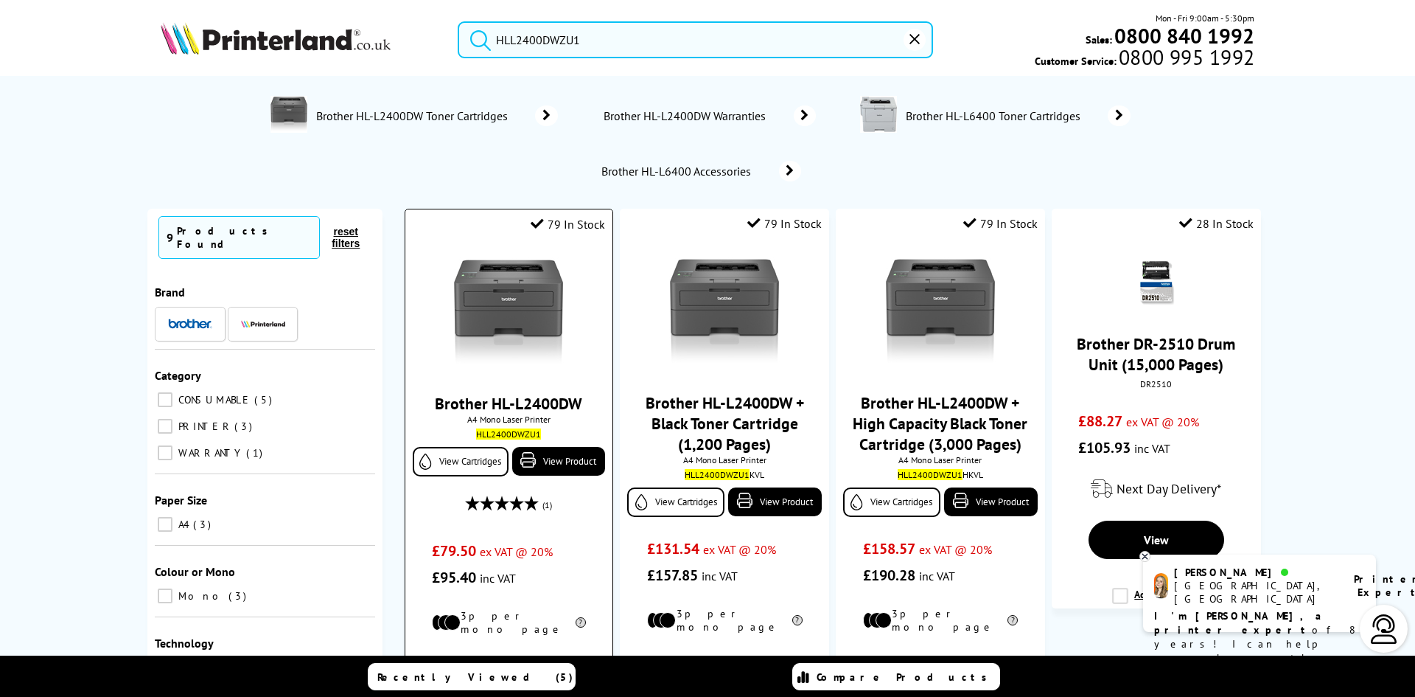
click at [524, 283] on img at bounding box center [508, 312] width 111 height 111
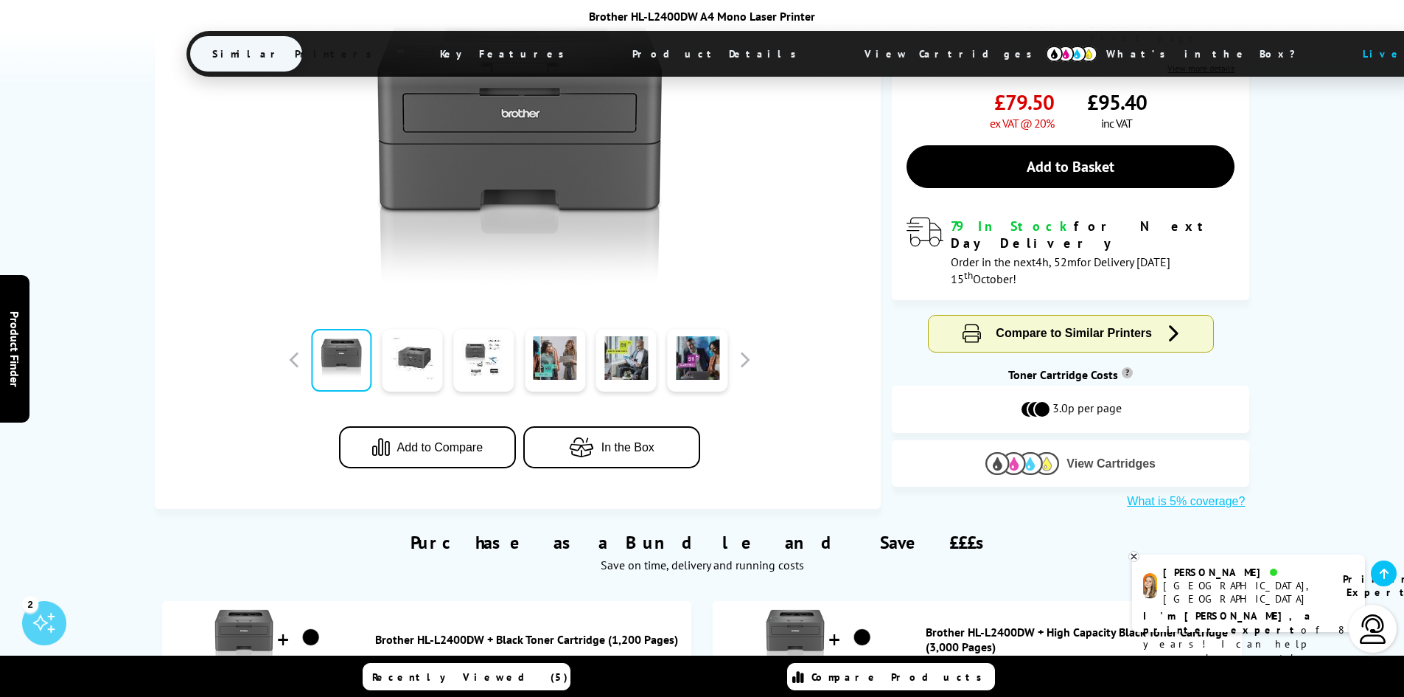
click at [1089, 457] on span "View Cartridges" at bounding box center [1111, 463] width 89 height 13
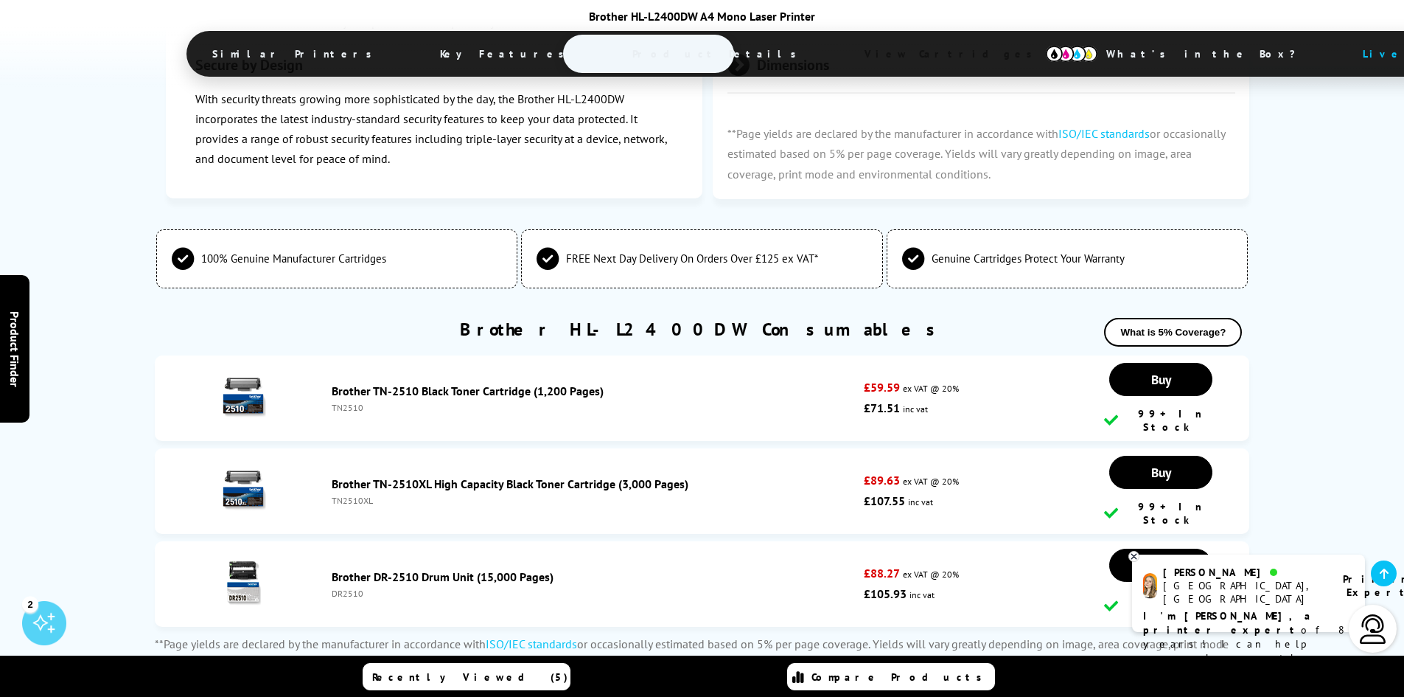
scroll to position [3603, 0]
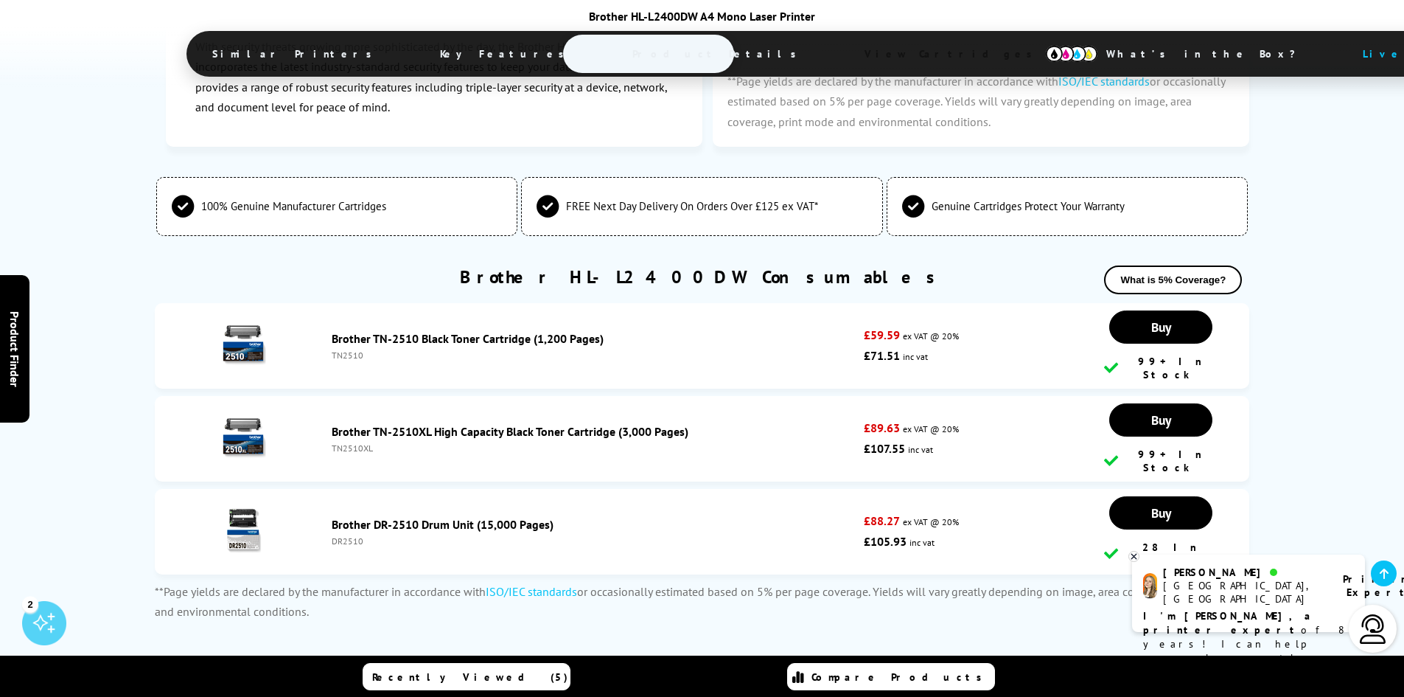
click at [352, 349] on div "TN2510" at bounding box center [595, 354] width 526 height 11
copy div "TN2510"
